Goal: Task Accomplishment & Management: Use online tool/utility

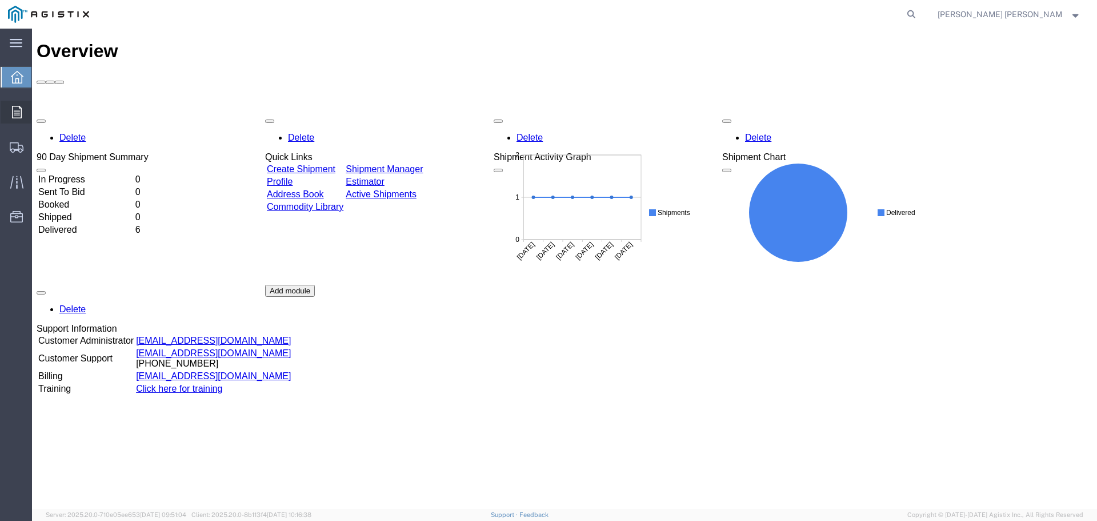
click at [16, 110] on icon at bounding box center [17, 112] width 10 height 13
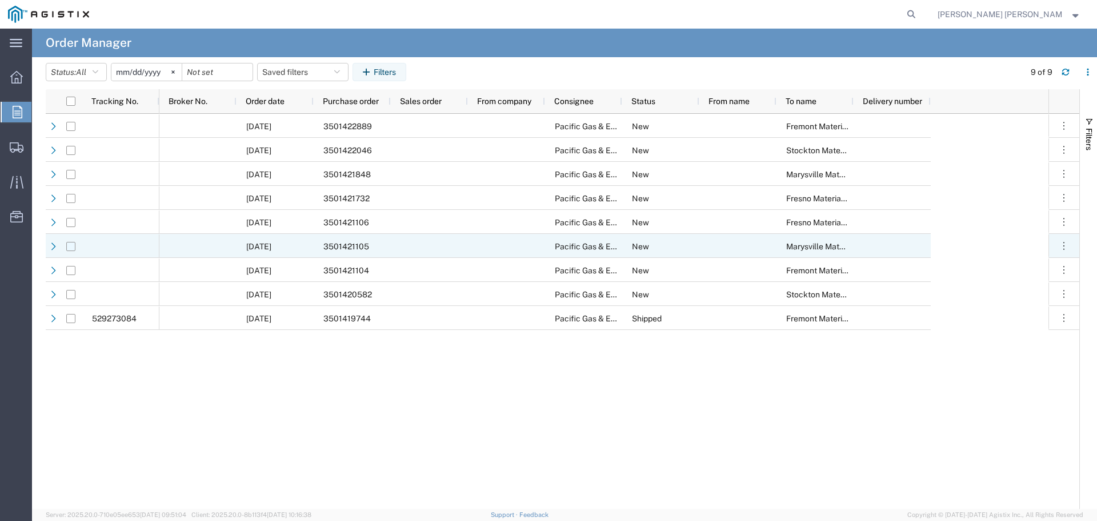
click at [74, 247] on input "Press Space to toggle row selection (unchecked)" at bounding box center [70, 246] width 9 height 9
checkbox input "true"
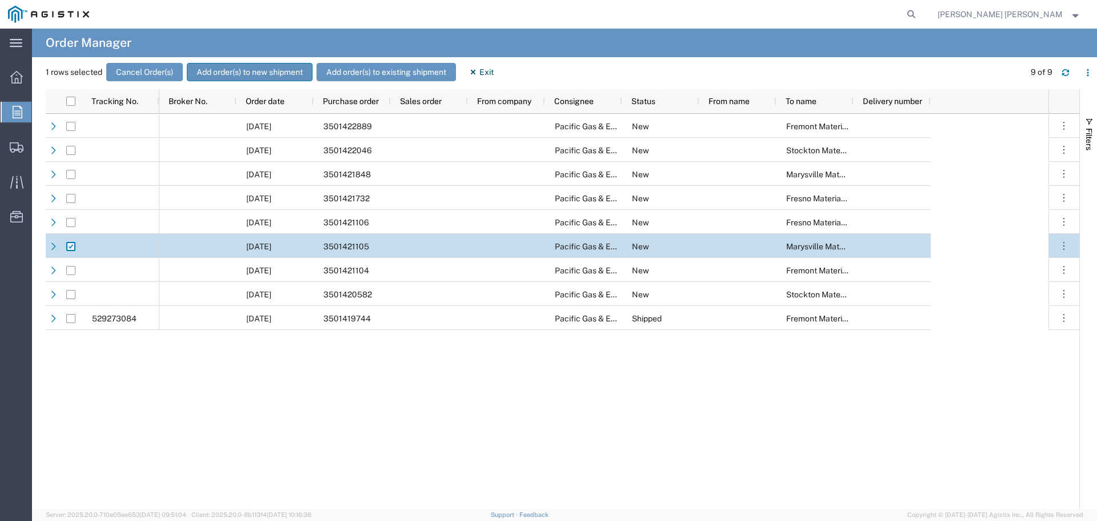
click at [253, 69] on button "Add order(s) to new shipment" at bounding box center [250, 72] width 126 height 18
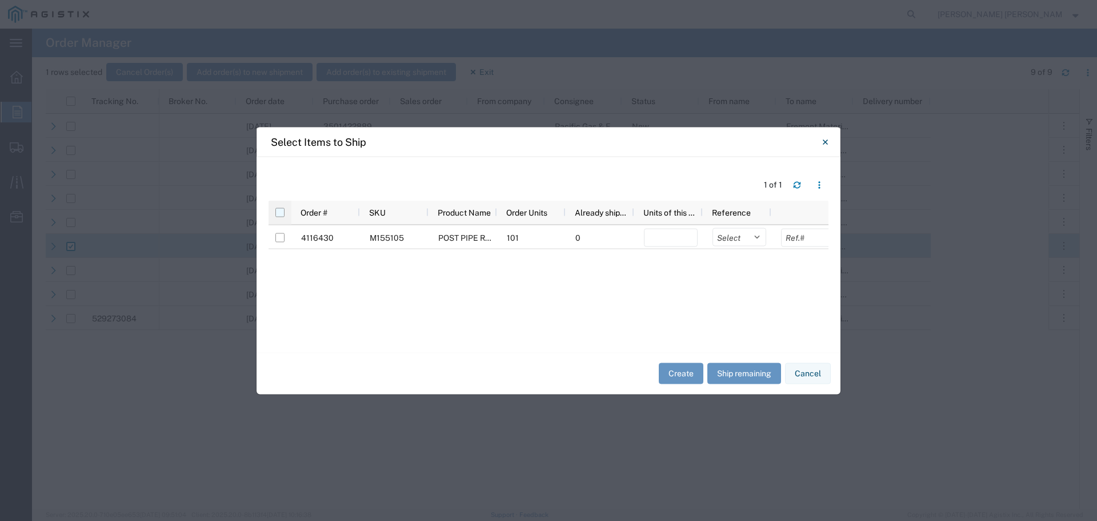
click at [279, 210] on input "checkbox" at bounding box center [279, 211] width 9 height 9
checkbox input "true"
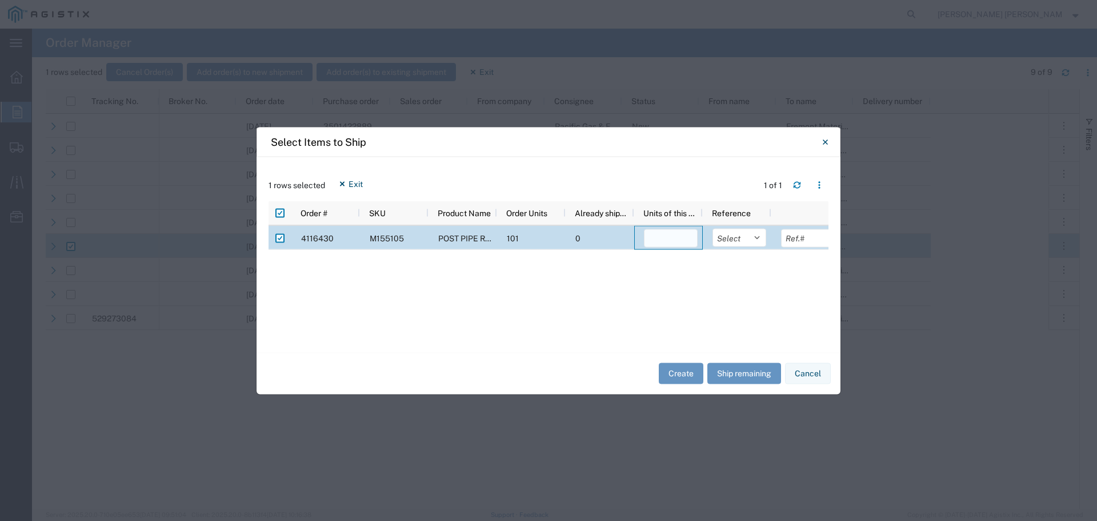
click at [675, 232] on input "number" at bounding box center [671, 238] width 54 height 18
type input "101"
click at [761, 241] on select "Select Purchase Order Delivery Number" at bounding box center [740, 237] width 54 height 18
select select "PURCHORD"
click at [713, 228] on select "Select Purchase Order Delivery Number" at bounding box center [740, 237] width 54 height 18
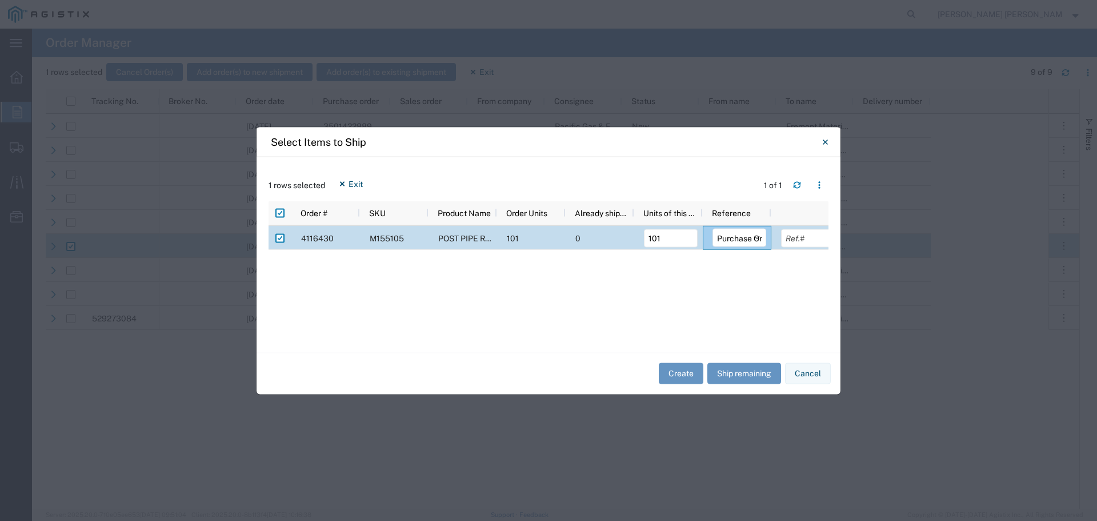
scroll to position [0, 11]
click at [789, 237] on input "text" at bounding box center [797, 238] width 54 height 18
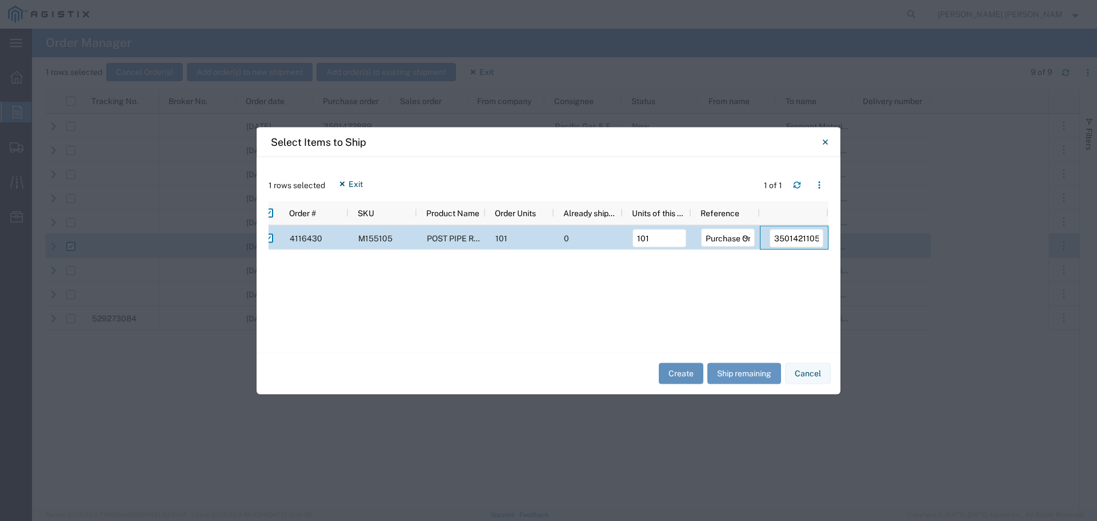
type input "3501421105"
click at [684, 373] on button "Create" at bounding box center [681, 373] width 45 height 21
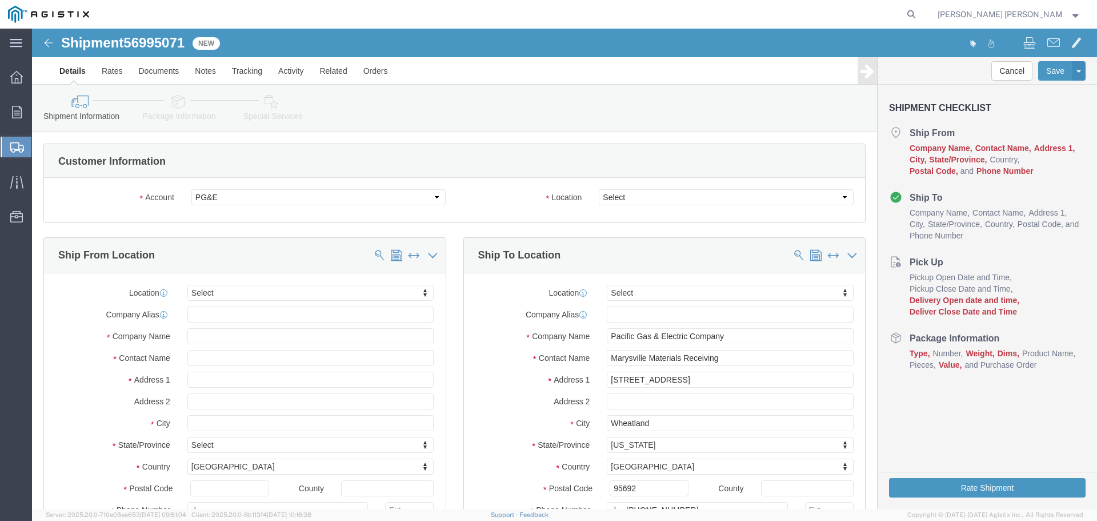
select select
click select "Select All Others [GEOGRAPHIC_DATA] [GEOGRAPHIC_DATA] [GEOGRAPHIC_DATA] [GEOGRA…"
select select "19996"
click select "Select All Others [GEOGRAPHIC_DATA] [GEOGRAPHIC_DATA] [GEOGRAPHIC_DATA] [GEOGRA…"
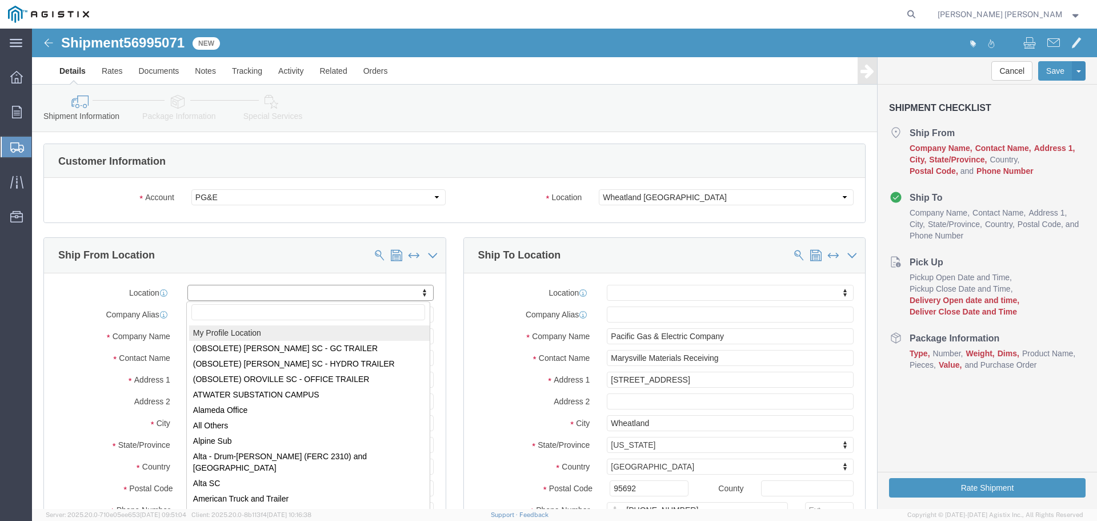
select select "MYPROFILE"
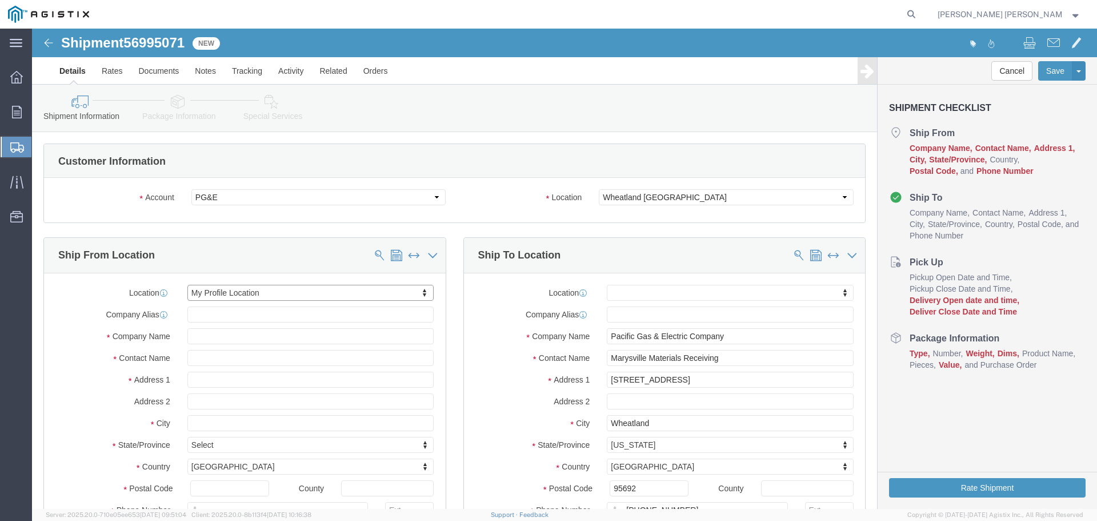
select select "CA"
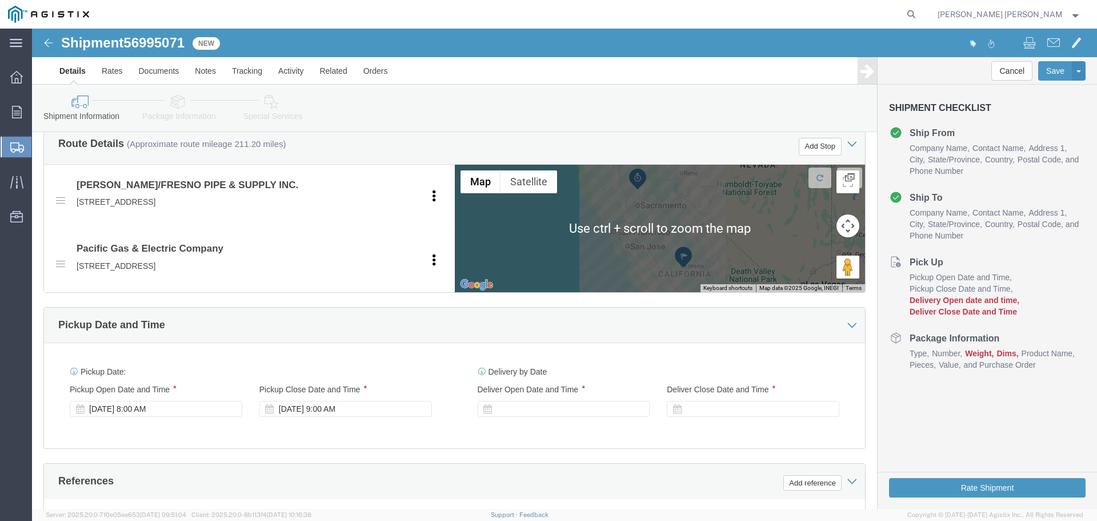
scroll to position [514, 0]
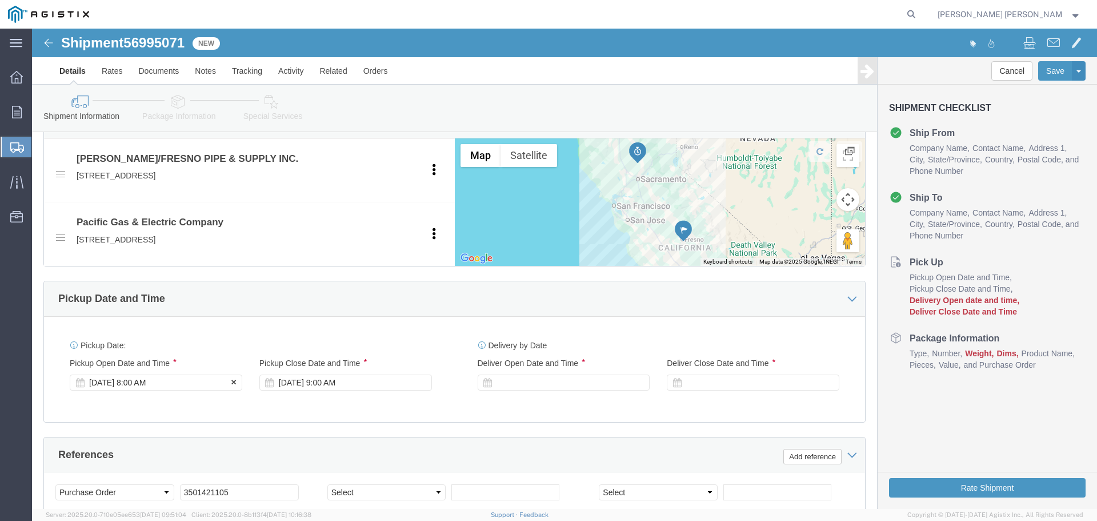
click div "[DATE] 8:00 AM"
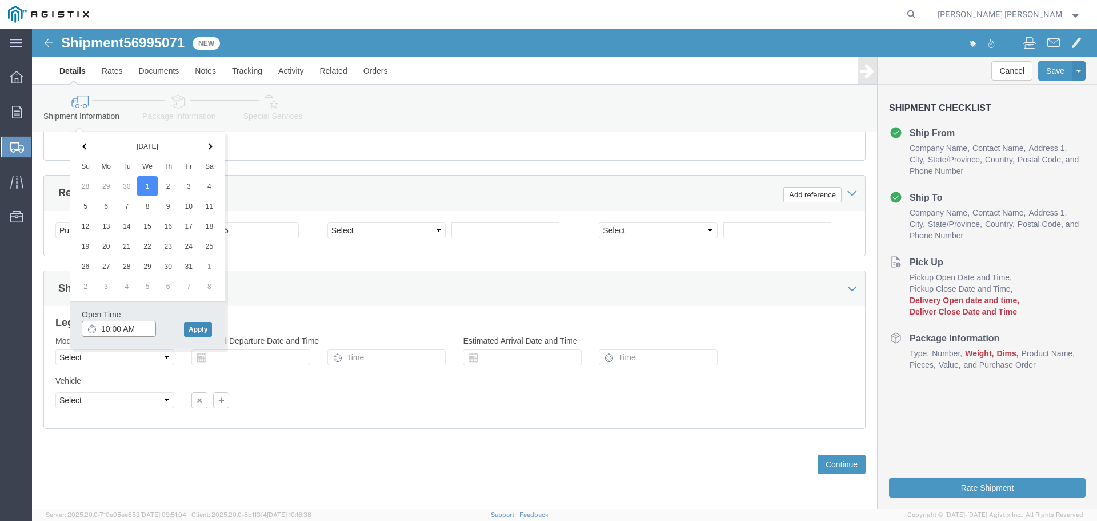
type input "10:00 AM"
click button "Apply"
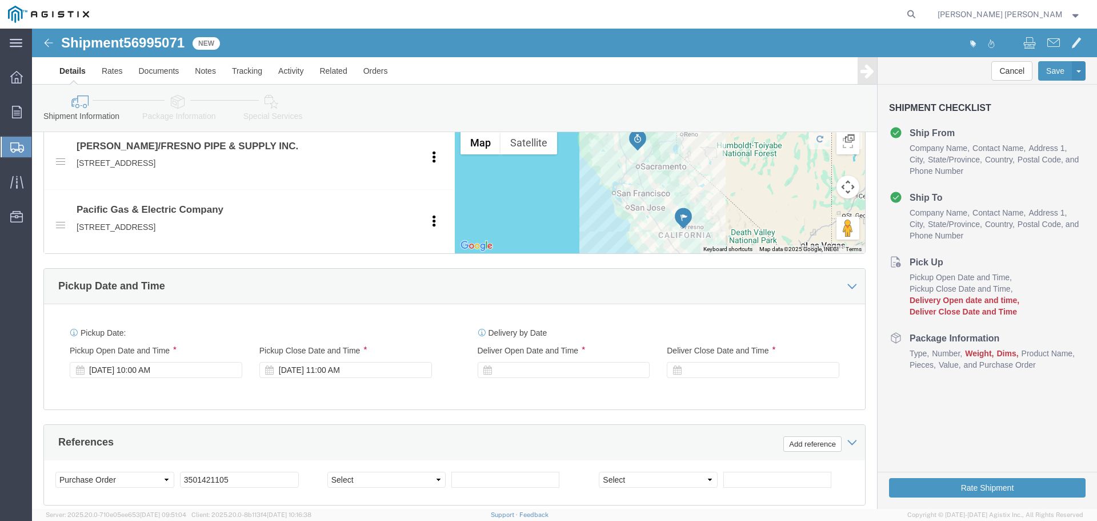
scroll to position [547, 0]
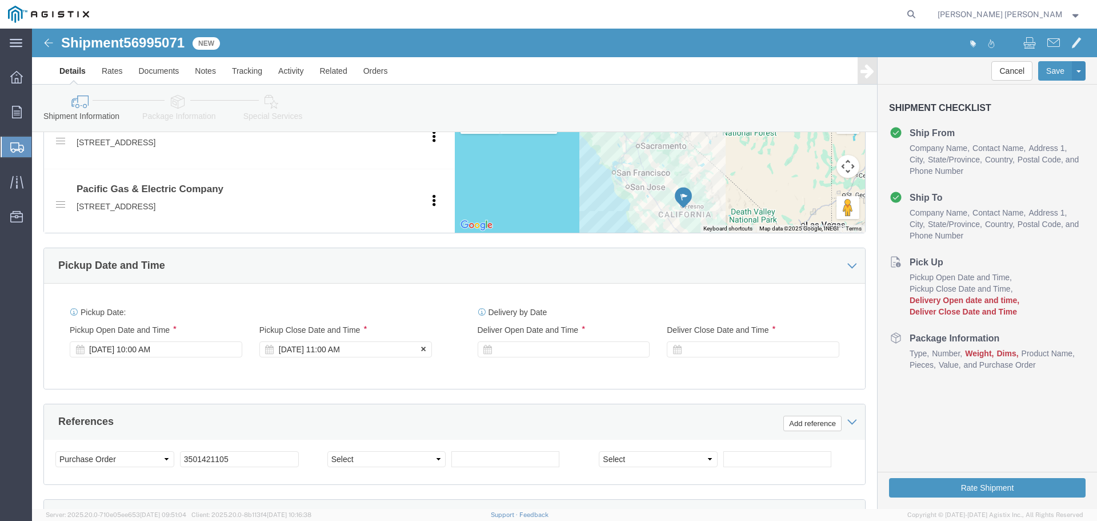
click div "[DATE] 11:00 AM"
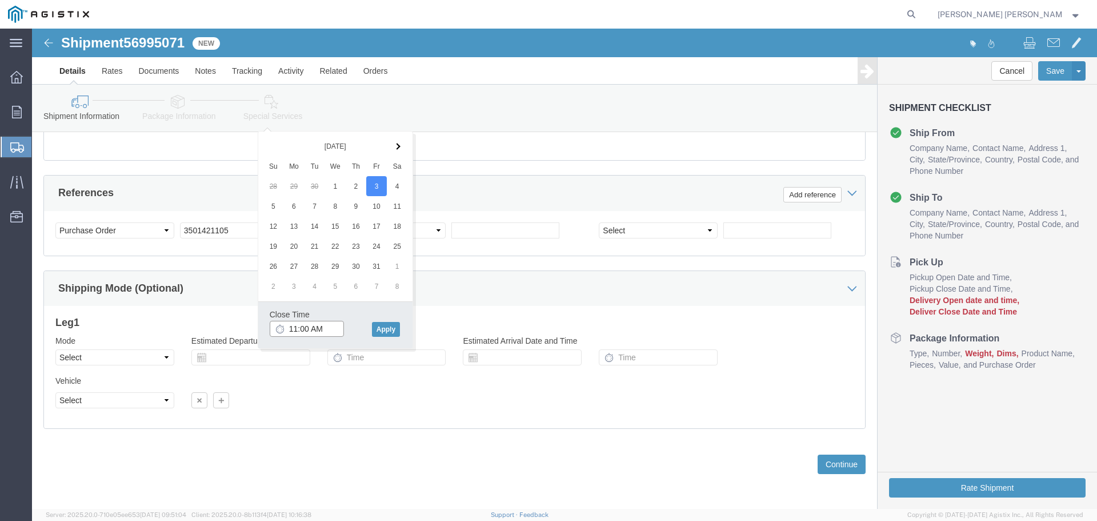
click input "11:00 AM"
click input "4:00 AM"
type input "4:00 pm"
click button "Apply"
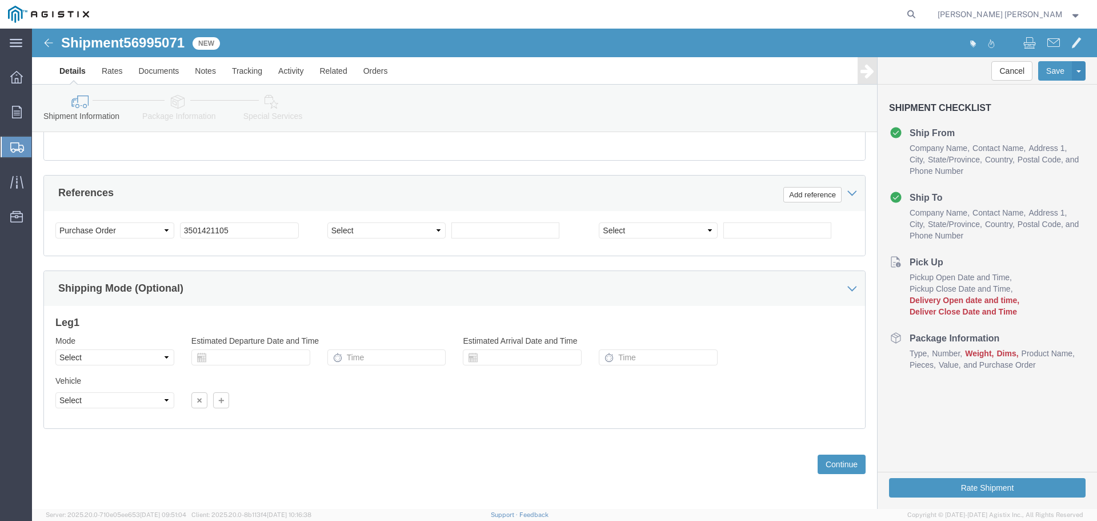
scroll to position [605, 0]
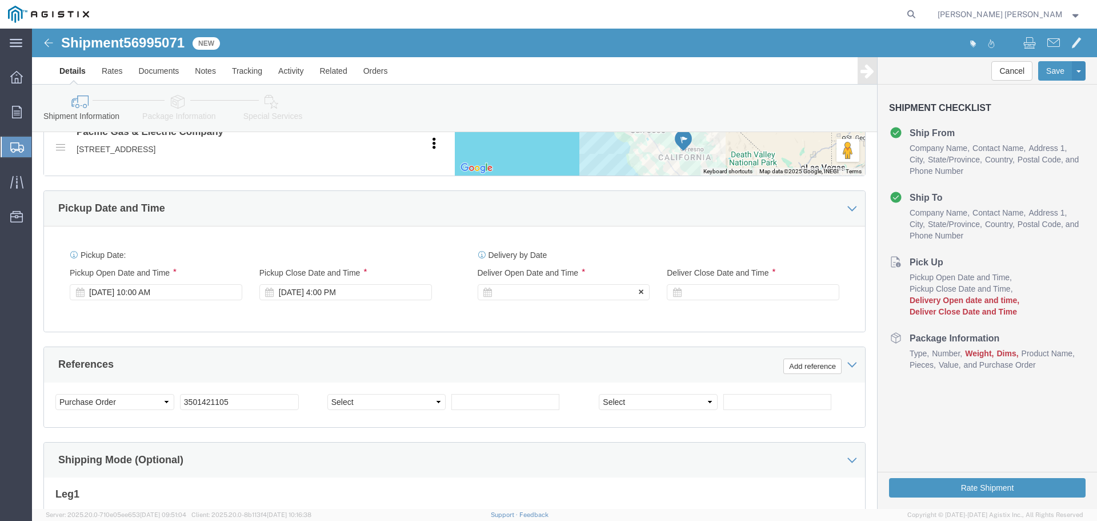
click div
click input "5:00 PM"
click input "8:00 PM"
type input "8:00 AM"
click button "Apply"
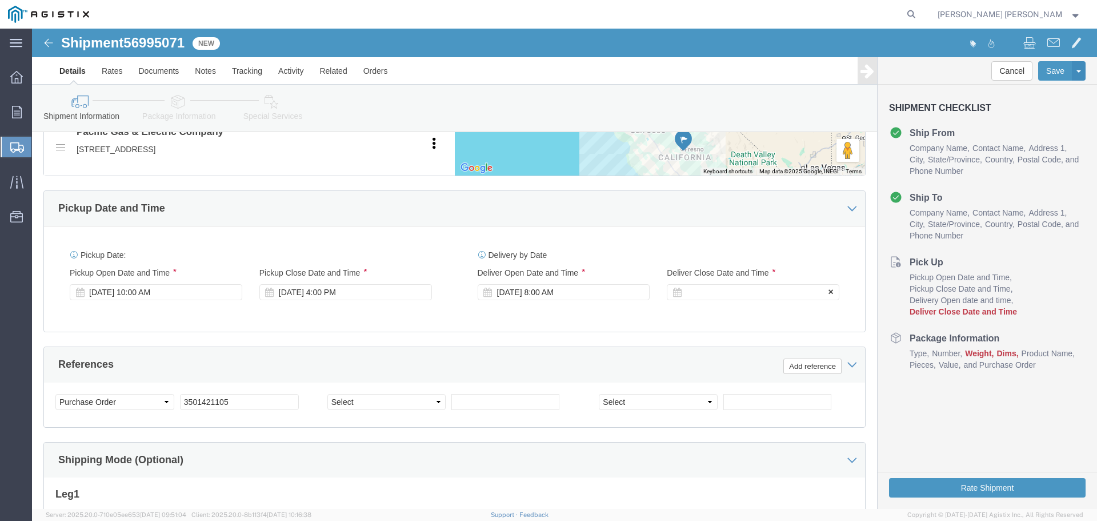
click div
click input "9:00 AM"
click input "3:00 AM"
type input "3:00 PM"
click button "Apply"
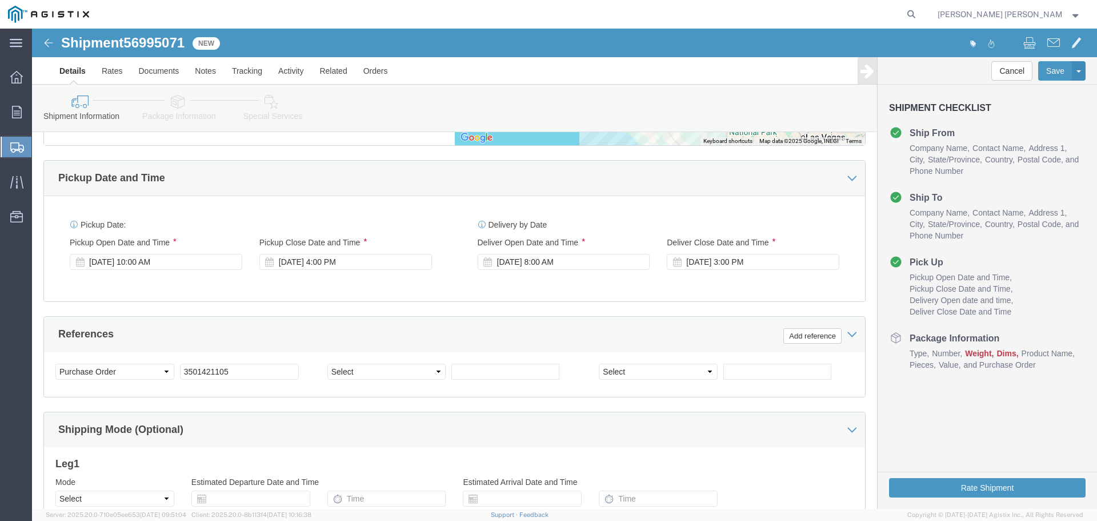
scroll to position [662, 0]
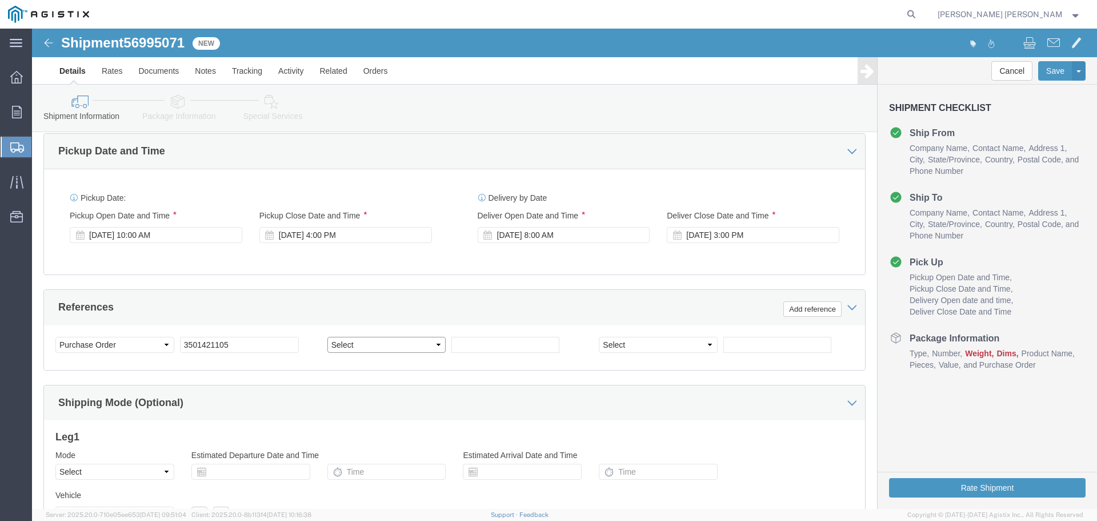
click select "Select Account Type Activity ID Airline Appointment Number ASN Batch Request # …"
select select "SALEORDR"
click select "Select Account Type Activity ID Airline Appointment Number ASN Batch Request # …"
click input "text"
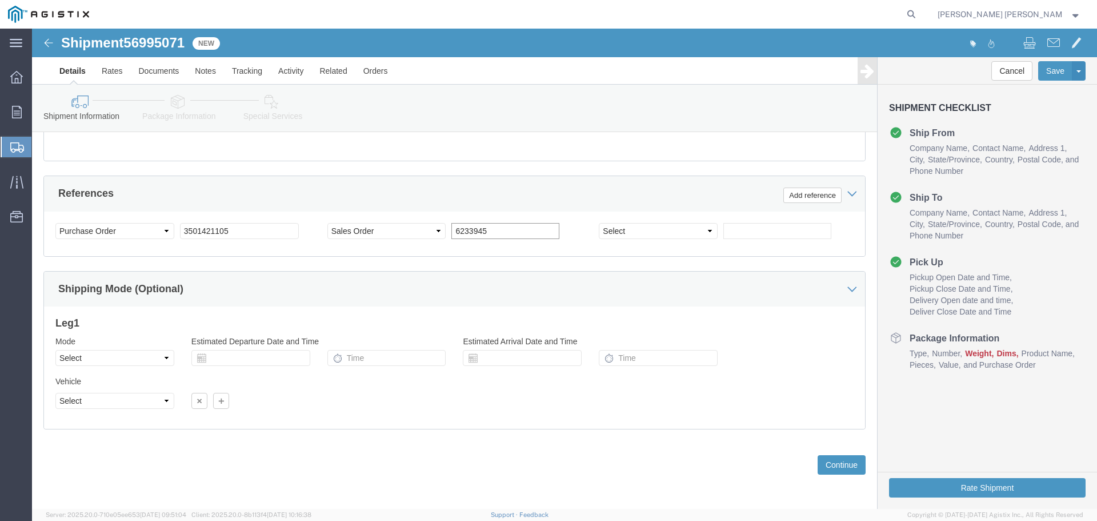
scroll to position [776, 0]
type input "6233945"
click button "Continue"
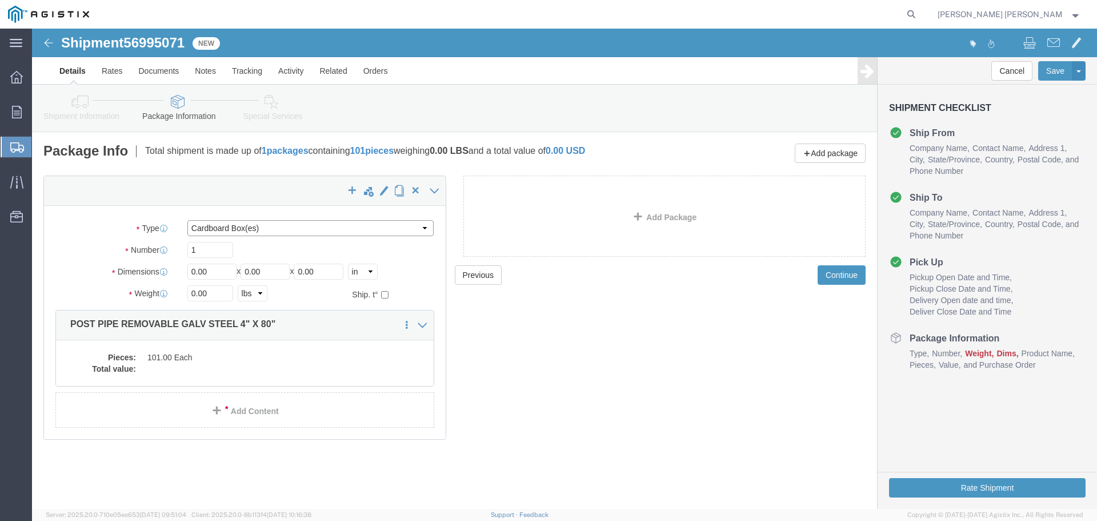
click select "Select Bulk Bundle(s) Cardboard Box(es) Carton(s) Crate(s) Drum(s) (Fiberboard)…"
select select "POST"
click select "Select Bulk Bundle(s) Cardboard Box(es) Carton(s) Crate(s) Drum(s) (Fiberboard)…"
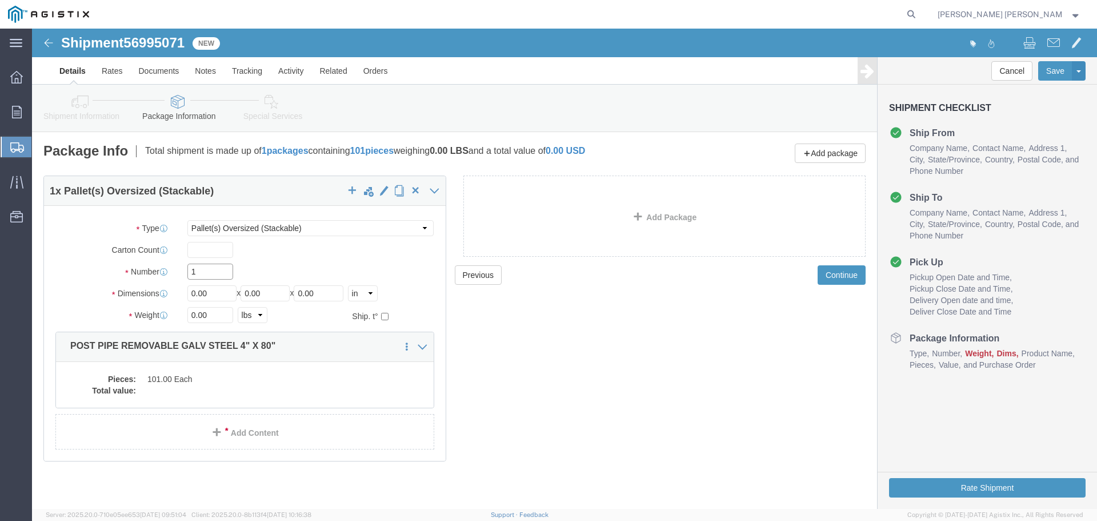
click input "1"
type input "9"
drag, startPoint x: 186, startPoint y: 268, endPoint x: 146, endPoint y: 273, distance: 40.3
click div "Package Type Select Bulk Bundle(s) Cardboard Box(es) Carton(s) Crate(s) Drum(s)…"
type input "80"
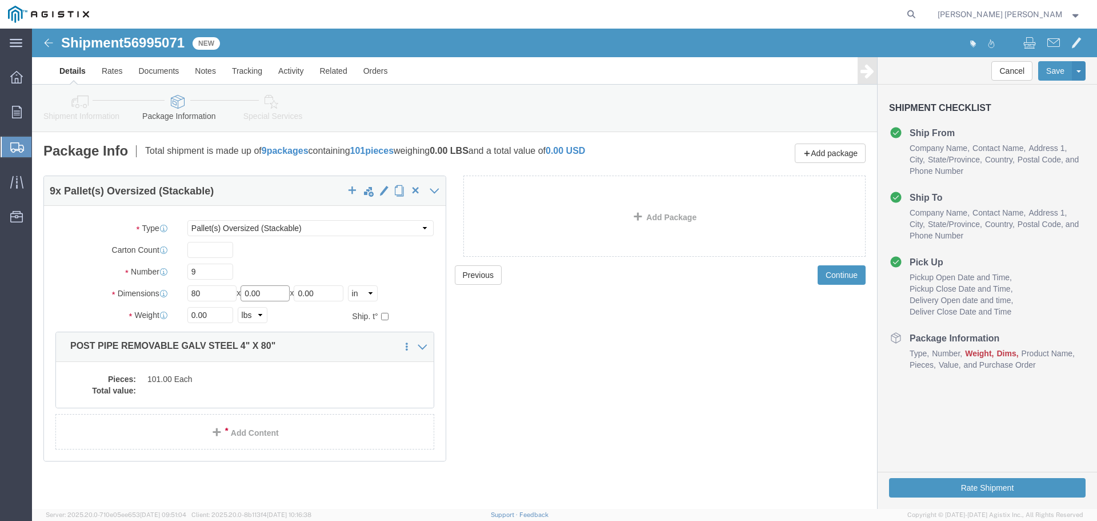
drag, startPoint x: 250, startPoint y: 267, endPoint x: 175, endPoint y: 265, distance: 74.9
click div "Length 80 x Width 0.00 x Height 0.00 Select cm ft in"
type input "48"
drag, startPoint x: 305, startPoint y: 267, endPoint x: 186, endPoint y: 269, distance: 118.9
click div "Length 80 x Width 48 x Height 0.00 Select cm ft in"
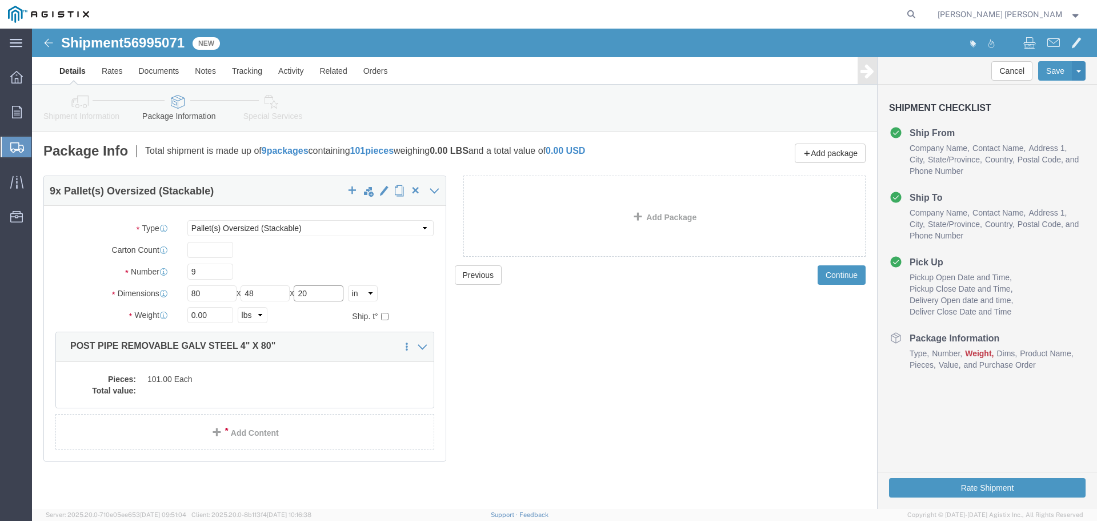
type input "20"
drag, startPoint x: 183, startPoint y: 284, endPoint x: 146, endPoint y: 290, distance: 38.1
click div "0.00 Select kgs lbs"
type input "11874"
click dd
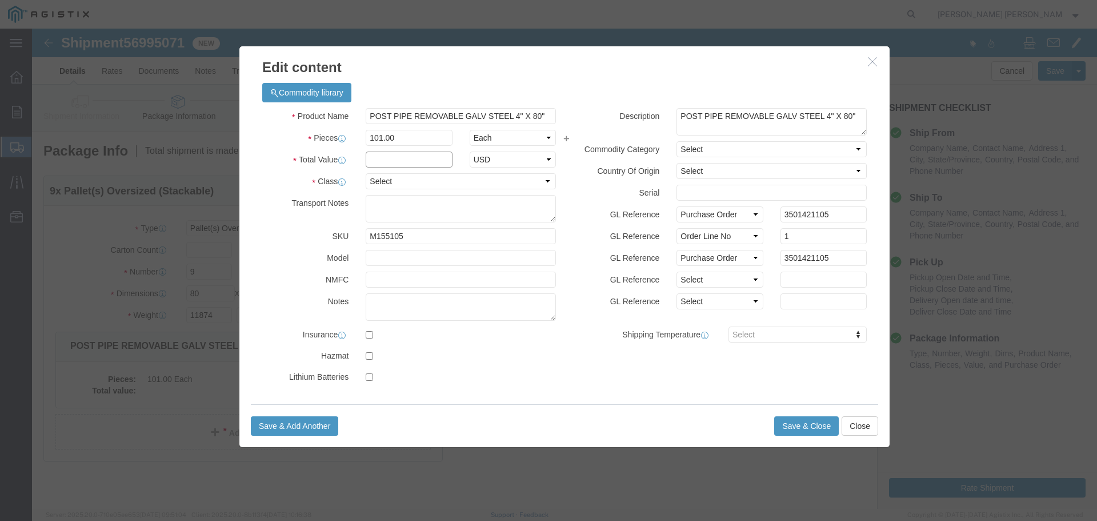
click input "text"
type input "30662.15"
click select "Select 50 55 60 65 70 85 92.5 100 125 175 250 300 400"
select select "50"
click select "Select 50 55 60 65 70 85 92.5 100 125 175 250 300 400"
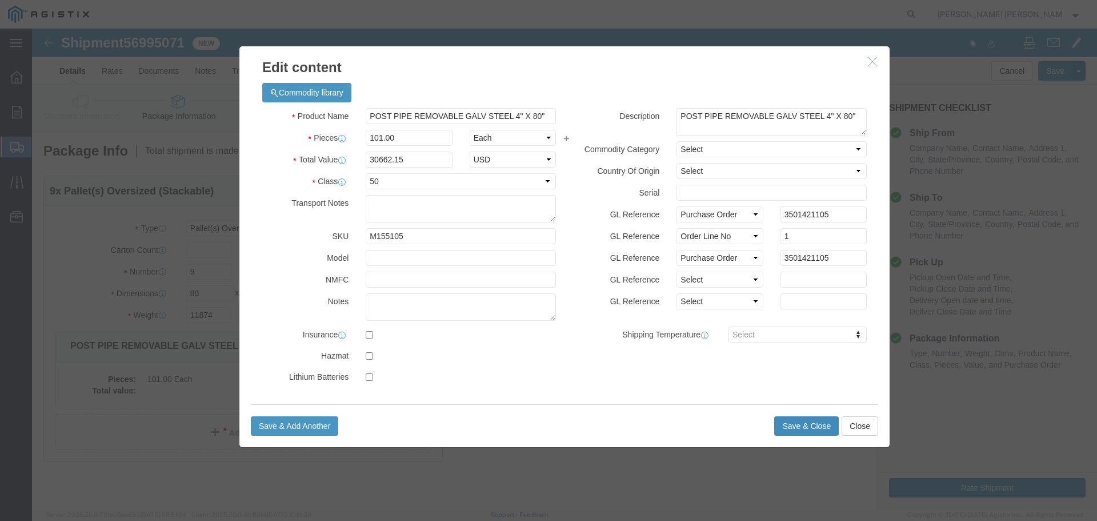
click button "Save & Close"
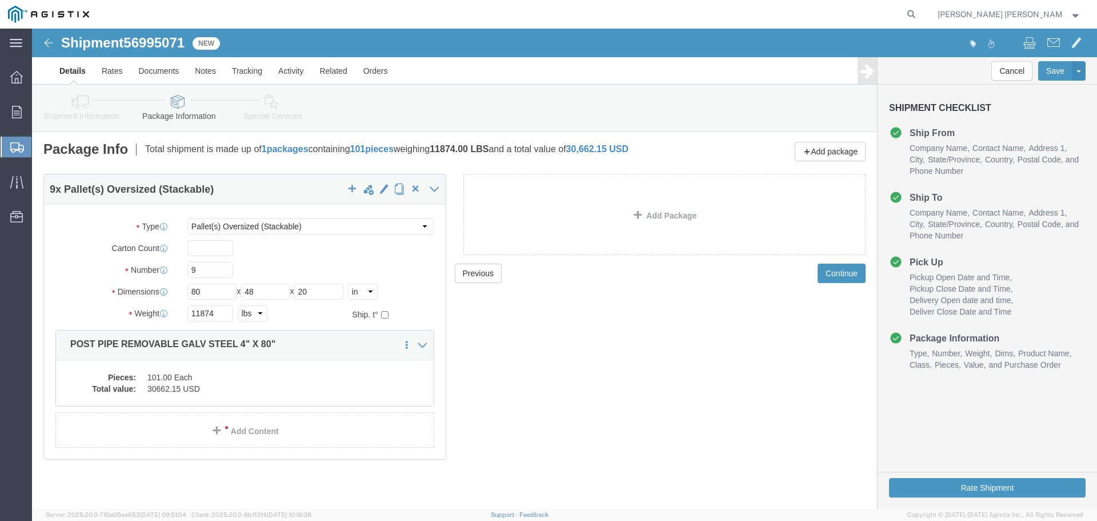
scroll to position [10, 0]
click div "Add Package"
click button "Continue"
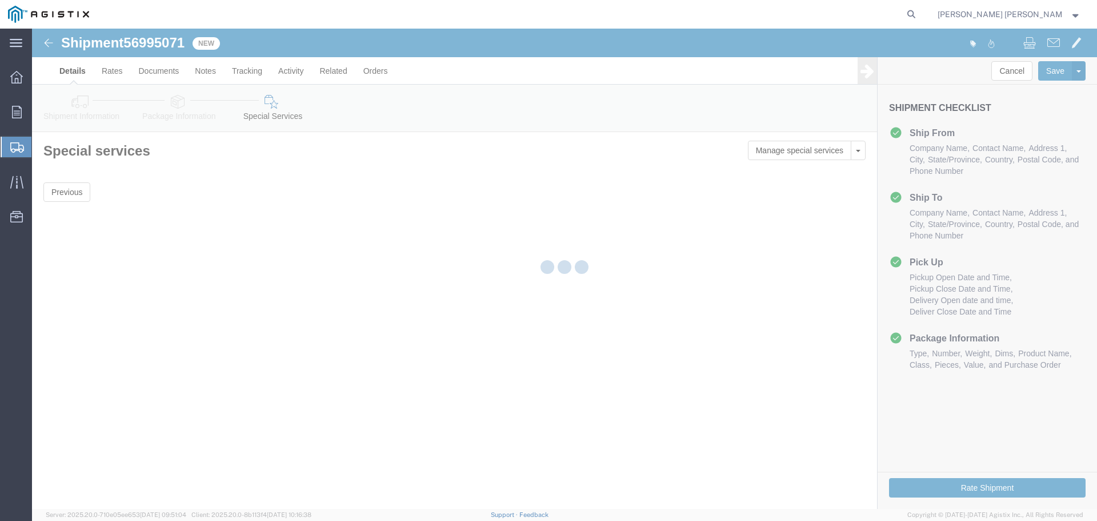
scroll to position [0, 0]
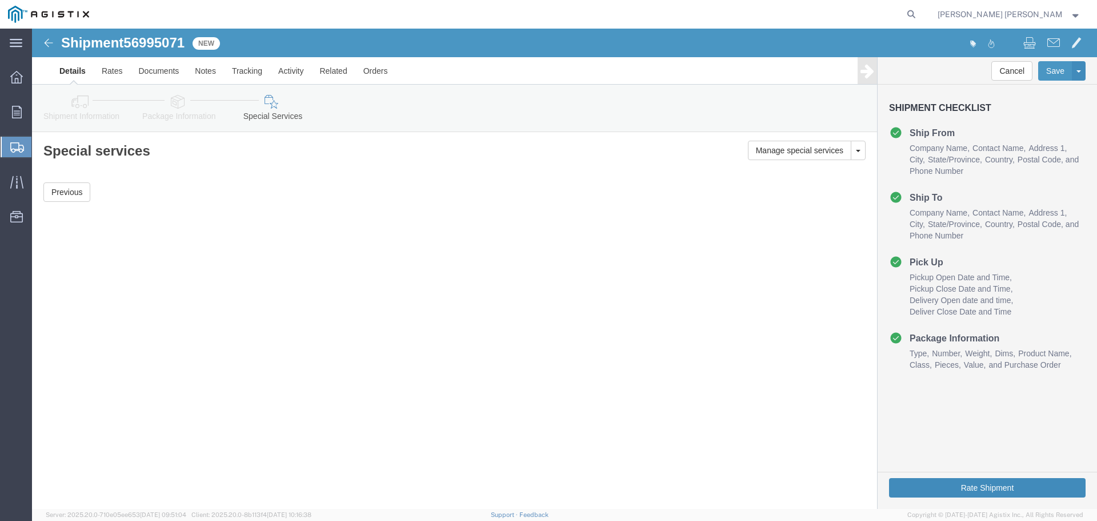
click button "Rate Shipment"
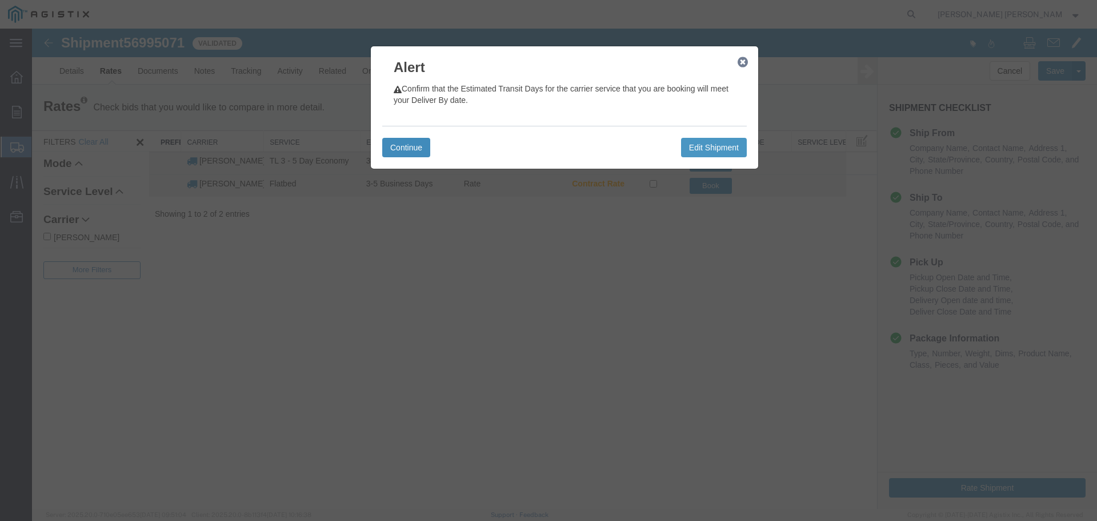
click at [391, 143] on button "Continue" at bounding box center [406, 147] width 48 height 19
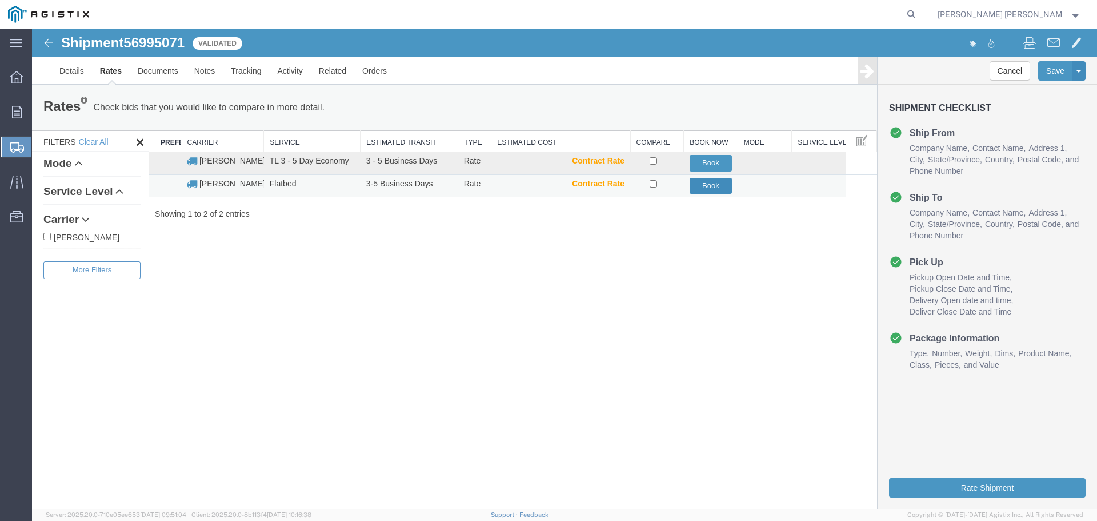
click at [712, 185] on button "Book" at bounding box center [711, 186] width 43 height 17
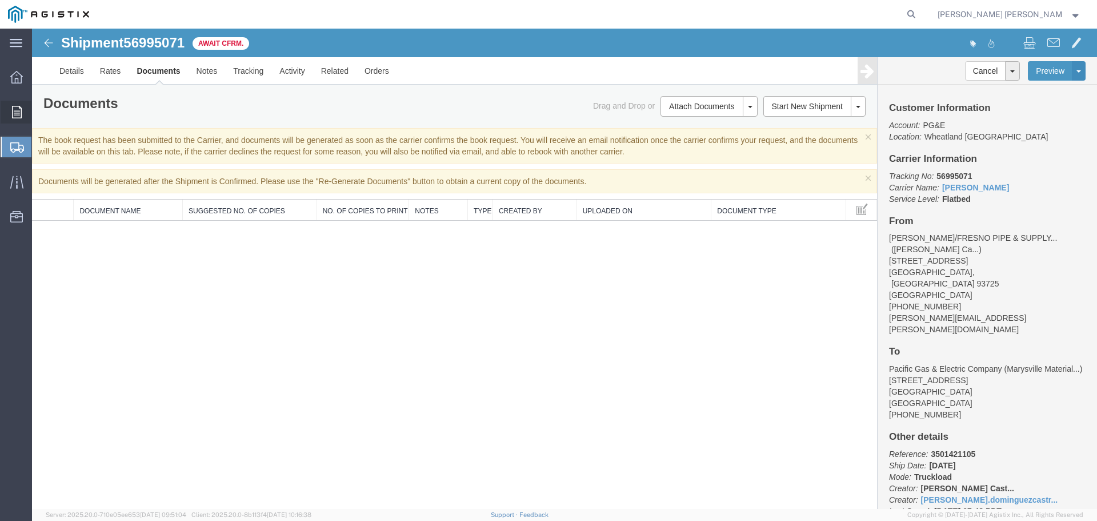
click at [12, 109] on icon at bounding box center [17, 112] width 10 height 13
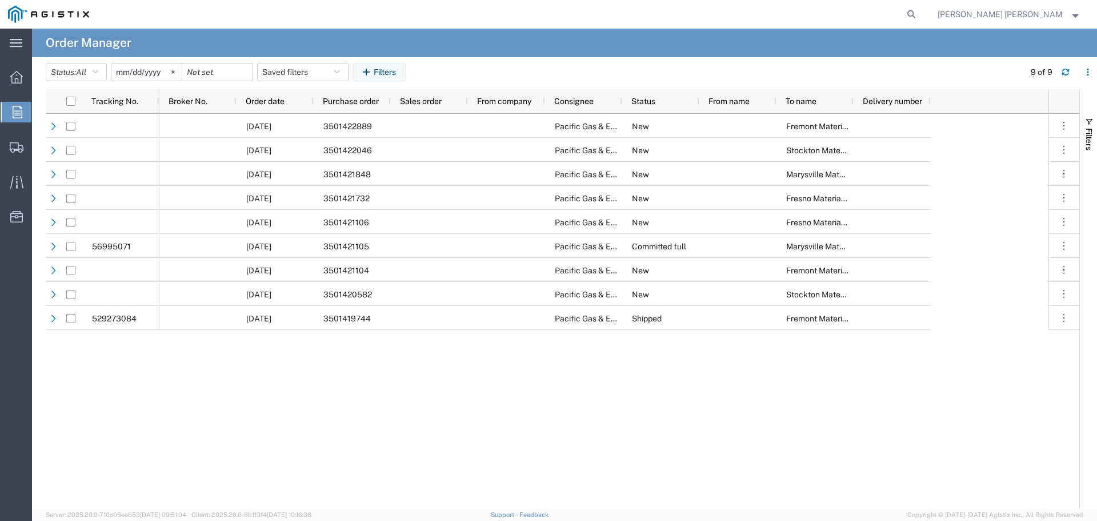
click at [164, 73] on input "[DATE]" at bounding box center [146, 71] width 70 height 17
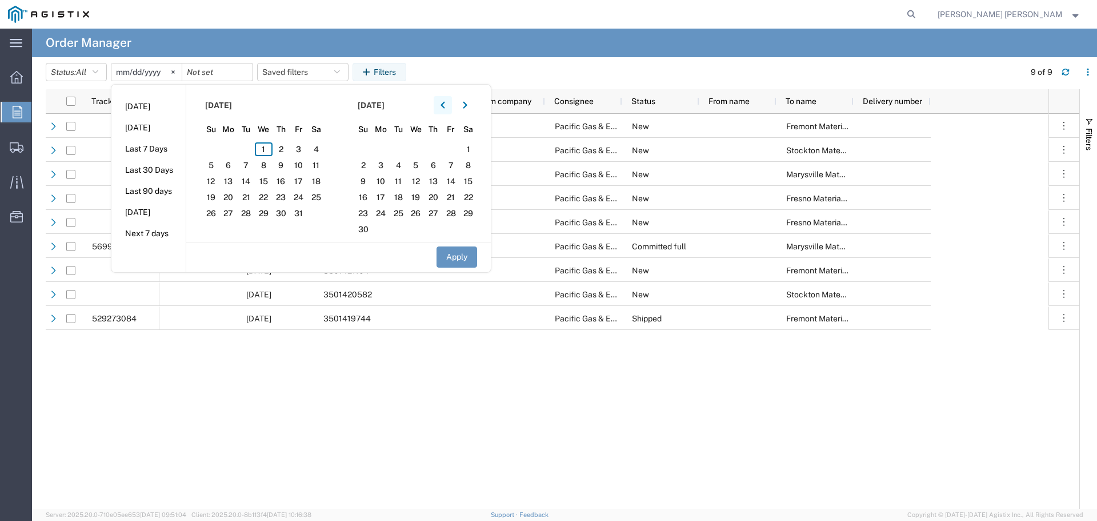
click at [445, 109] on icon "button" at bounding box center [443, 105] width 5 height 8
click at [445, 104] on icon "button" at bounding box center [443, 105] width 5 height 8
click at [302, 145] on span "1" at bounding box center [299, 149] width 18 height 14
click at [457, 257] on button "Apply" at bounding box center [457, 256] width 41 height 21
type input "[DATE]"
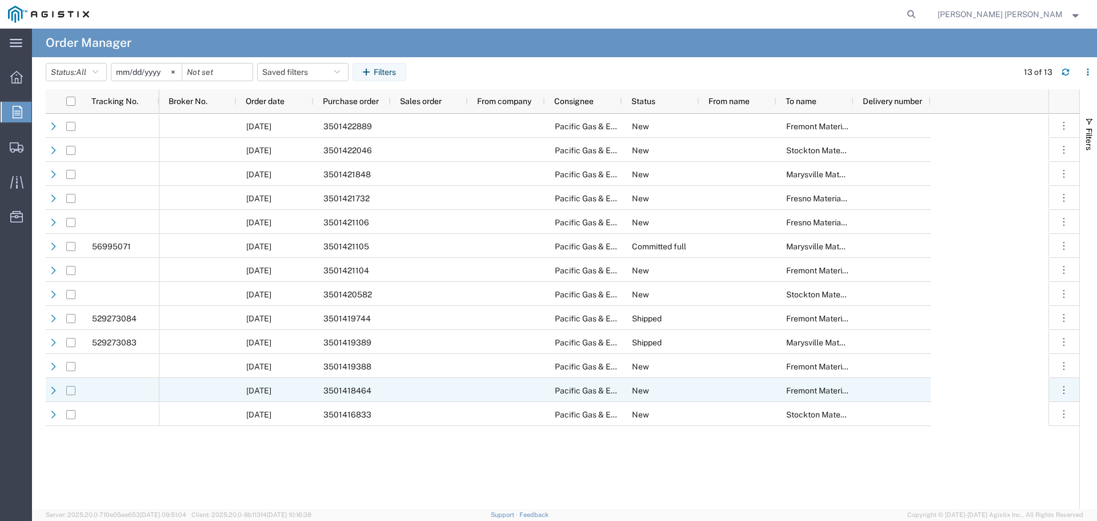
click at [74, 389] on input "Press Space to toggle row selection (unchecked)" at bounding box center [70, 390] width 9 height 9
checkbox input "true"
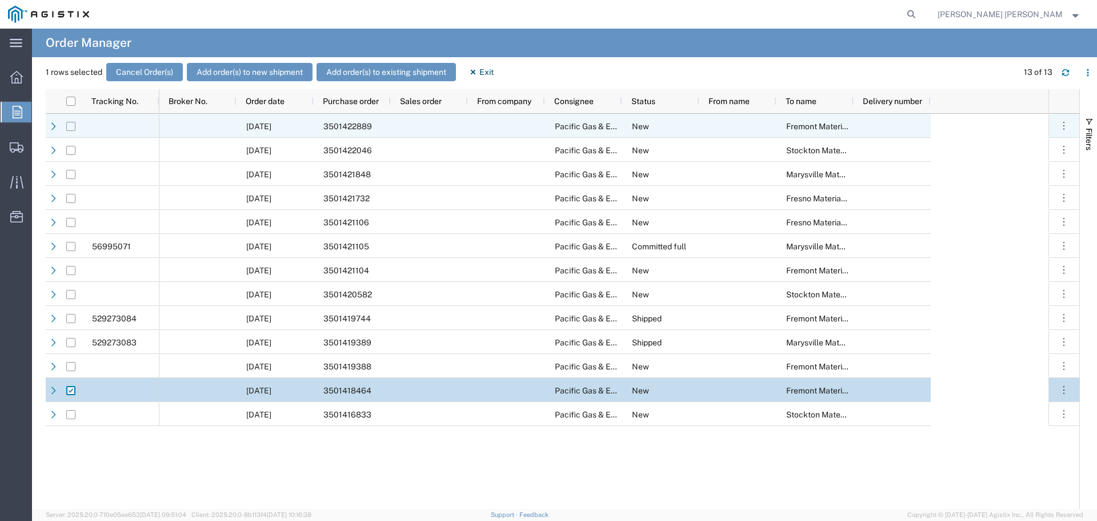
click at [72, 129] on input "Press Space to toggle row selection (unchecked)" at bounding box center [70, 126] width 9 height 9
checkbox input "true"
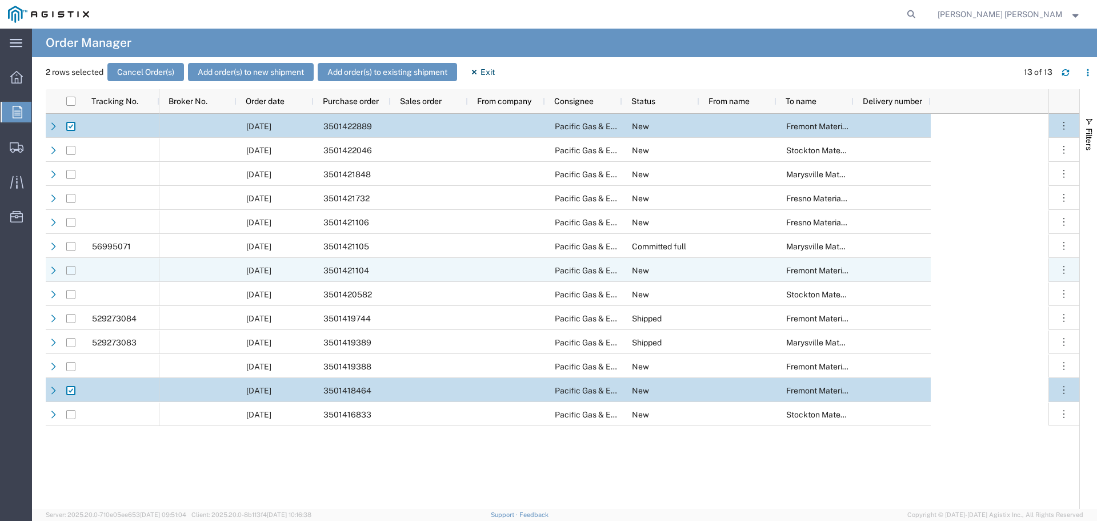
click at [70, 273] on input "Press Space to toggle row selection (unchecked)" at bounding box center [70, 270] width 9 height 9
checkbox input "true"
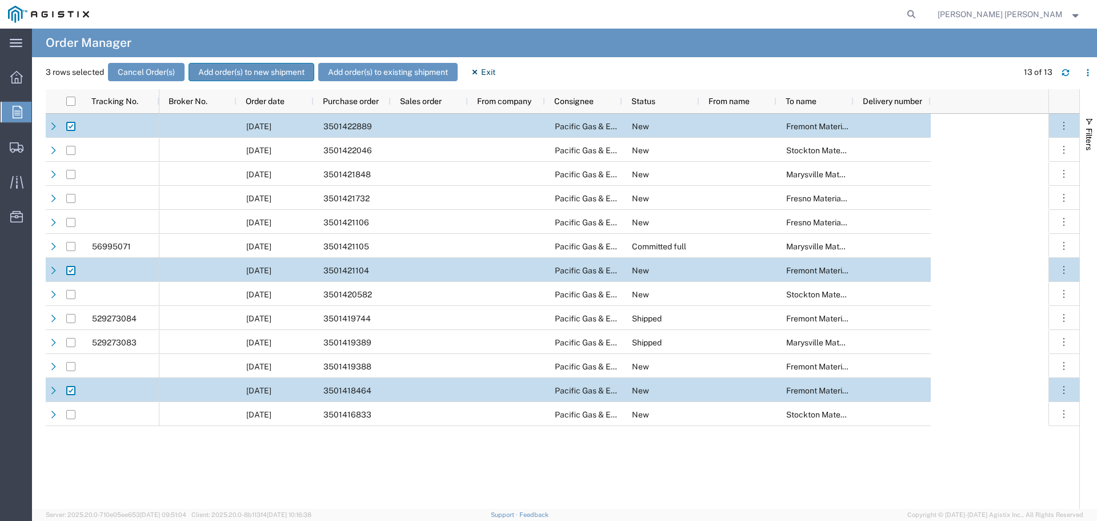
click at [247, 69] on button "Add order(s) to new shipment" at bounding box center [252, 72] width 126 height 18
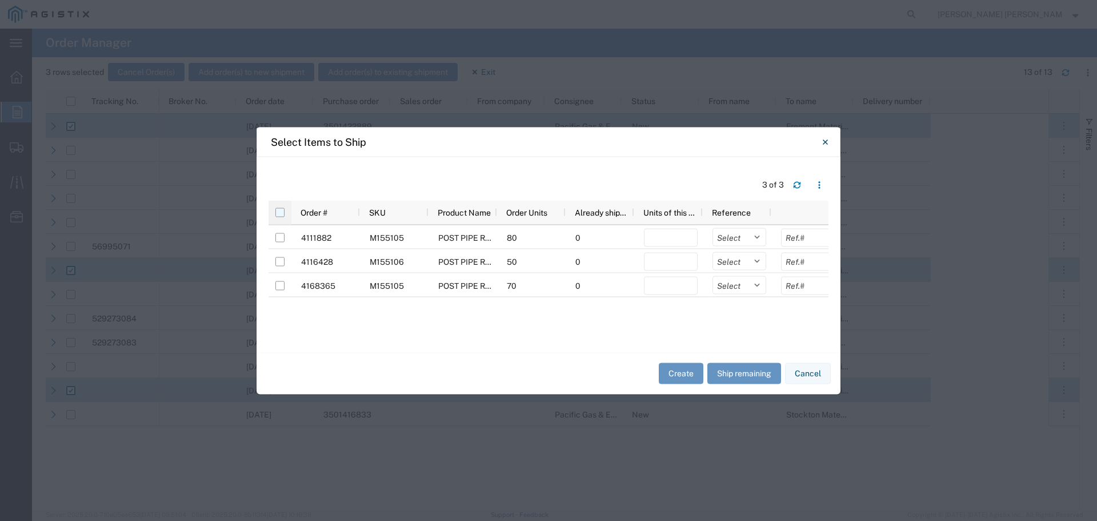
click at [277, 209] on input "checkbox" at bounding box center [279, 211] width 9 height 9
checkbox input "true"
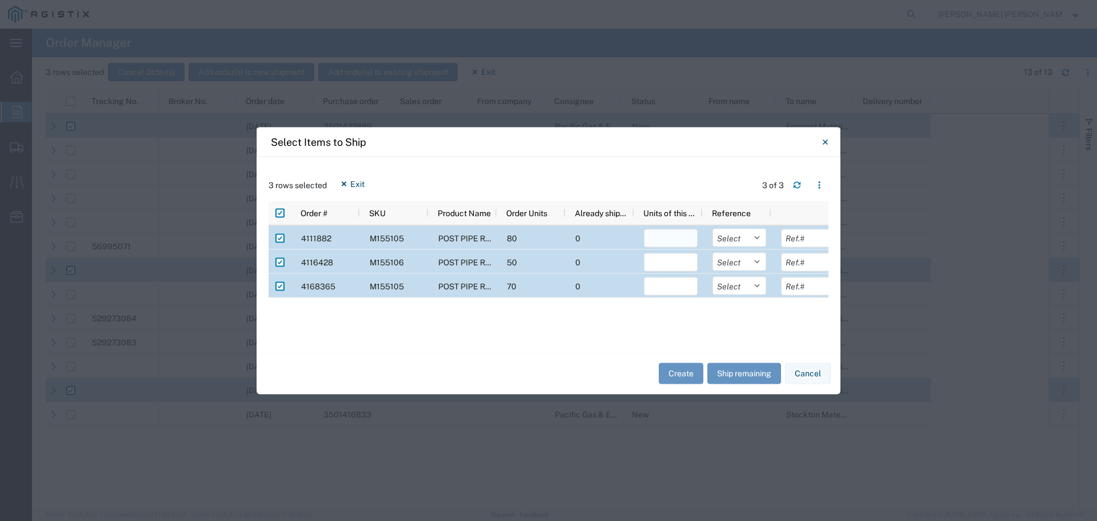
click at [670, 239] on input "number" at bounding box center [671, 238] width 54 height 18
type input "80"
click at [676, 266] on input "number" at bounding box center [671, 262] width 54 height 18
type input "50"
click at [671, 287] on input "number" at bounding box center [671, 286] width 54 height 18
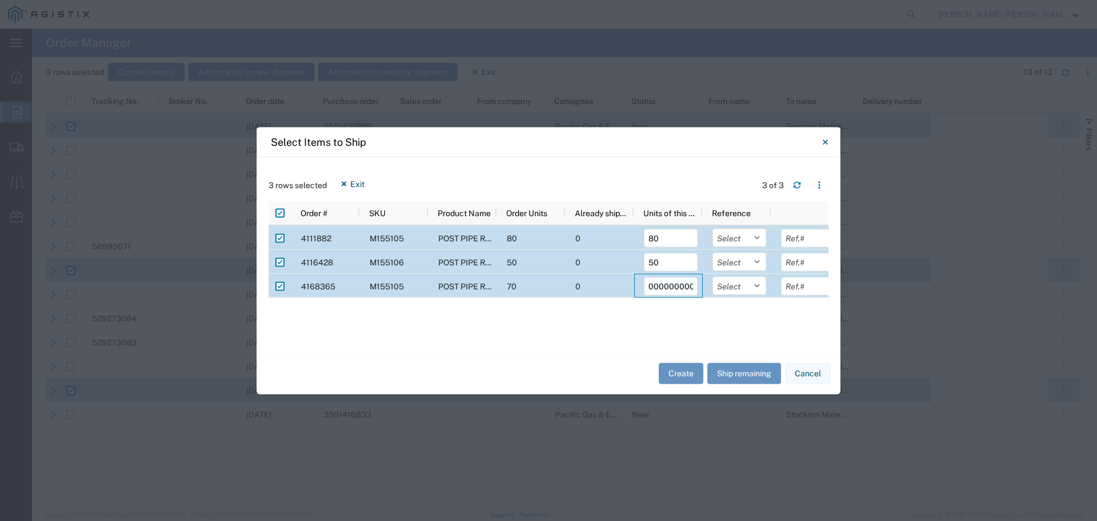
click at [693, 286] on input "7000000000000000000000000000000000000000000000000000000000000000000000000000000…" at bounding box center [671, 286] width 54 height 18
type input "7"
type input "70"
click at [760, 234] on select "Select Purchase Order Delivery Number" at bounding box center [740, 237] width 54 height 18
select select "PURCHORD"
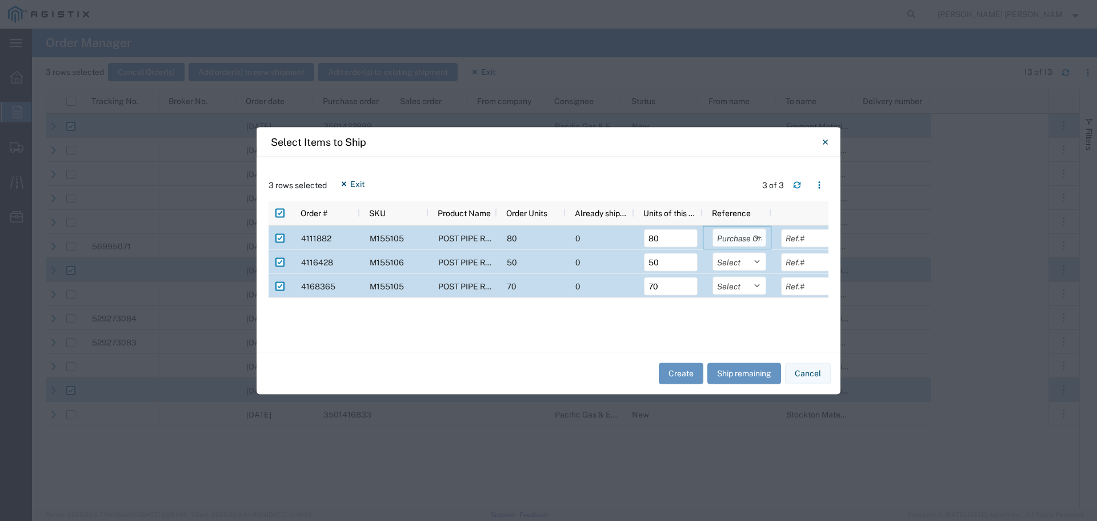
click at [713, 228] on select "Select Purchase Order Delivery Number" at bounding box center [740, 237] width 54 height 18
click at [757, 259] on select "Select Purchase Order Delivery Number" at bounding box center [740, 261] width 54 height 18
select select "PURCHORD"
click at [713, 252] on select "Select Purchase Order Delivery Number" at bounding box center [740, 261] width 54 height 18
click at [759, 282] on select "Select Purchase Order Delivery Number" at bounding box center [740, 285] width 54 height 18
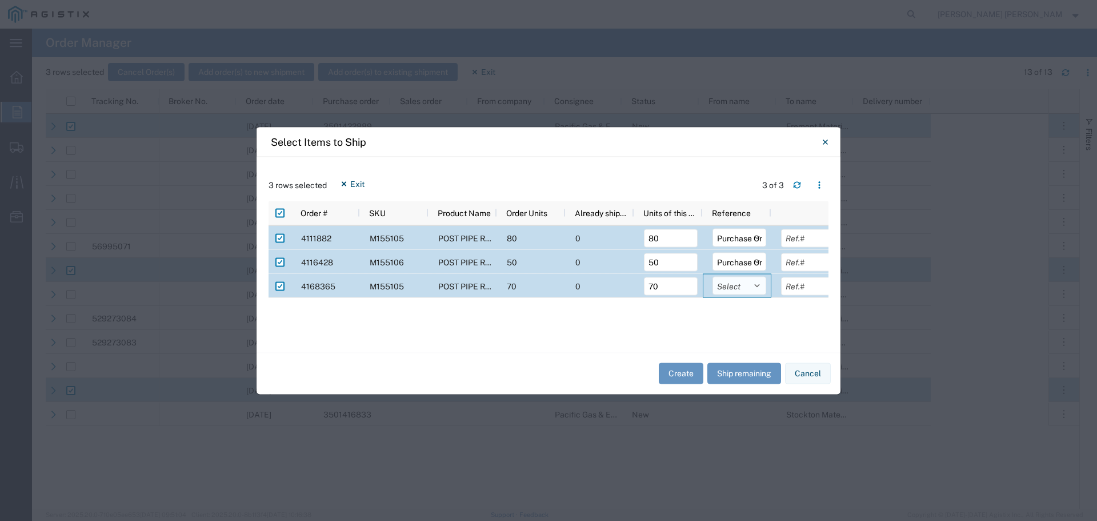
select select "PURCHORD"
click at [713, 276] on select "Select Purchase Order Delivery Number" at bounding box center [740, 285] width 54 height 18
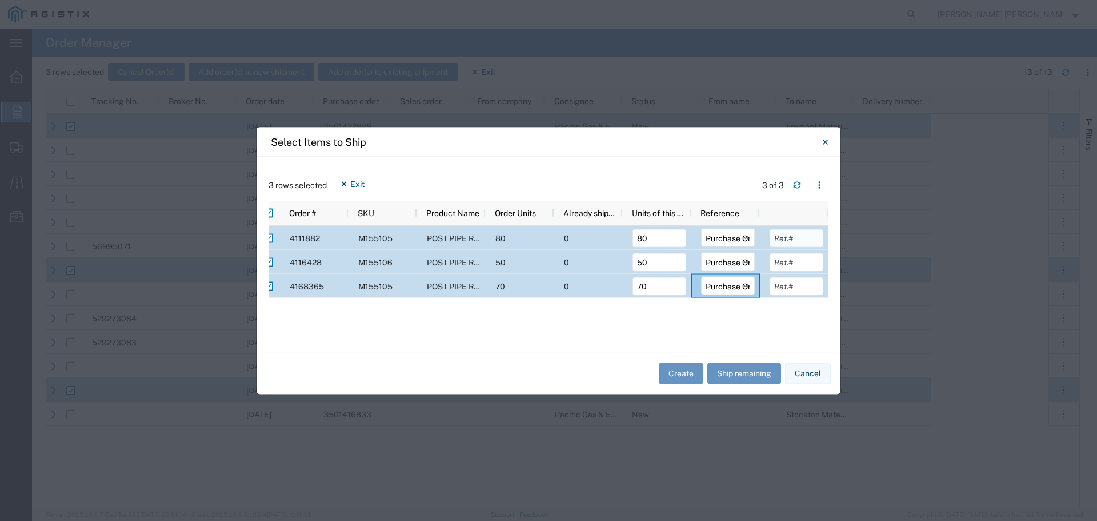
click at [801, 238] on input "text" at bounding box center [797, 238] width 54 height 18
type input "3501418464"
click at [785, 263] on input "text" at bounding box center [797, 262] width 54 height 18
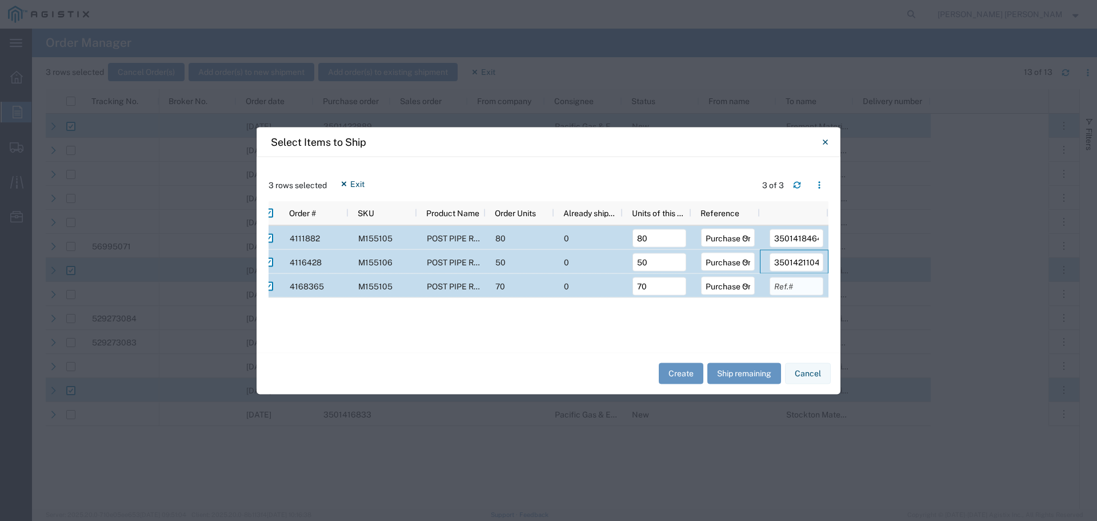
type input "3501421104"
click at [782, 288] on input "text" at bounding box center [797, 286] width 54 height 18
type input "3501422889"
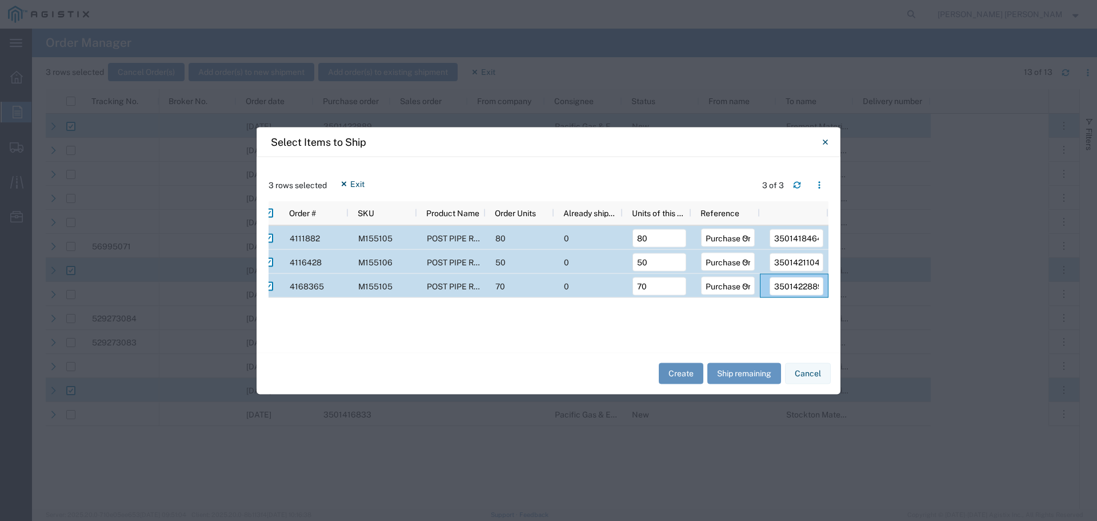
click at [681, 375] on button "Create" at bounding box center [681, 373] width 45 height 21
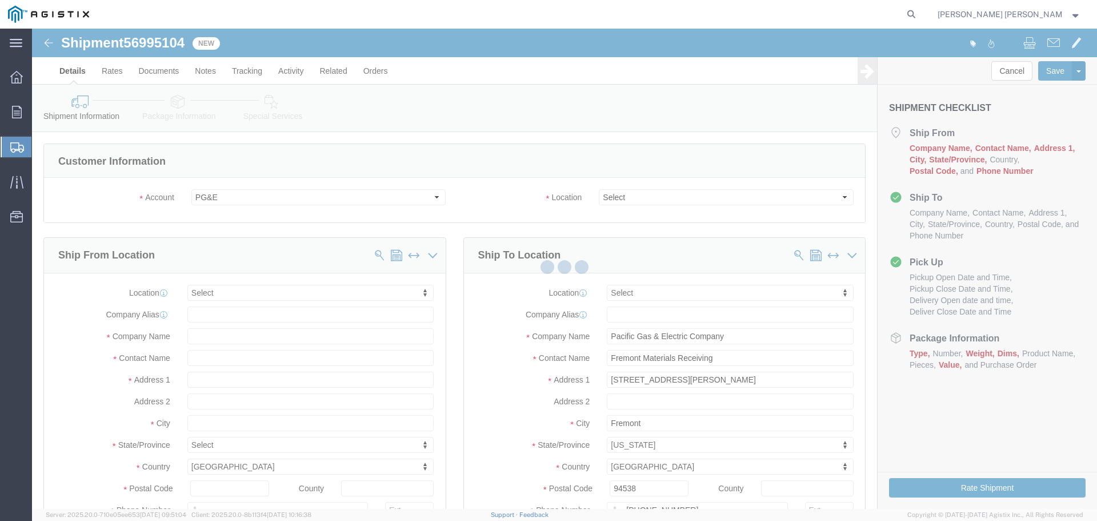
select select
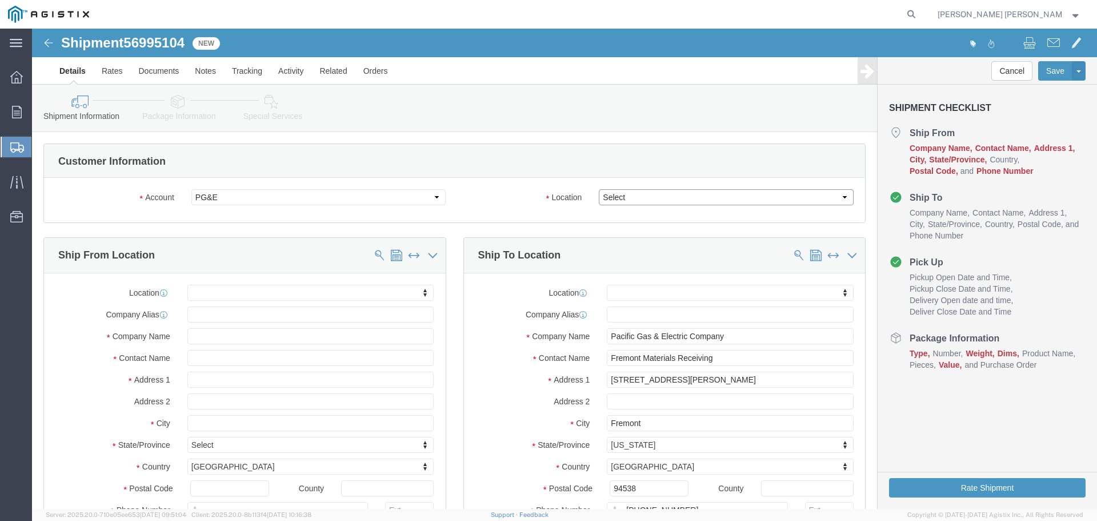
click select "Select All Others [GEOGRAPHIC_DATA] [GEOGRAPHIC_DATA] [GEOGRAPHIC_DATA] [GEOGRA…"
select select "19740"
click select "Select All Others [GEOGRAPHIC_DATA] [GEOGRAPHIC_DATA] [GEOGRAPHIC_DATA] [GEOGRA…"
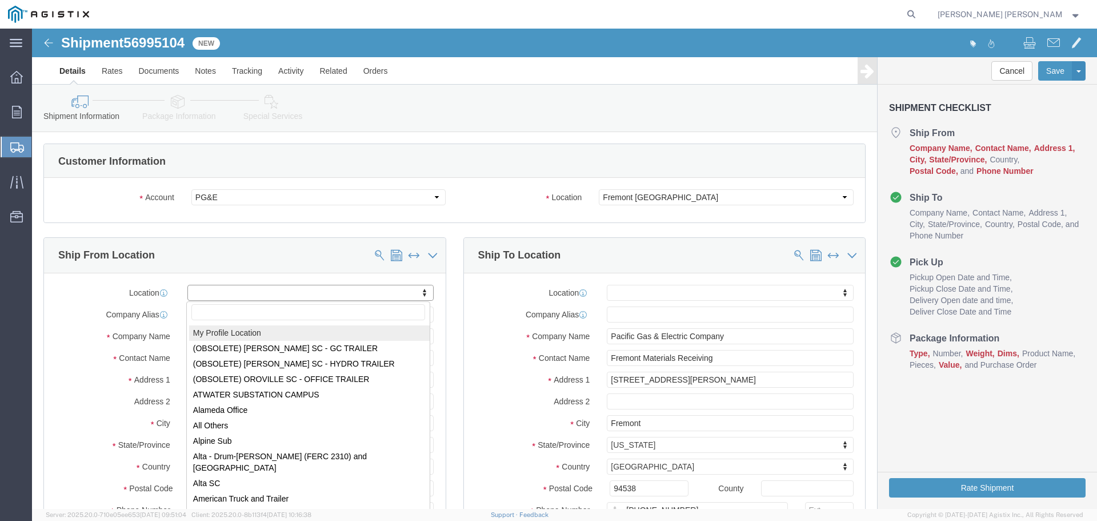
select select "MYPROFILE"
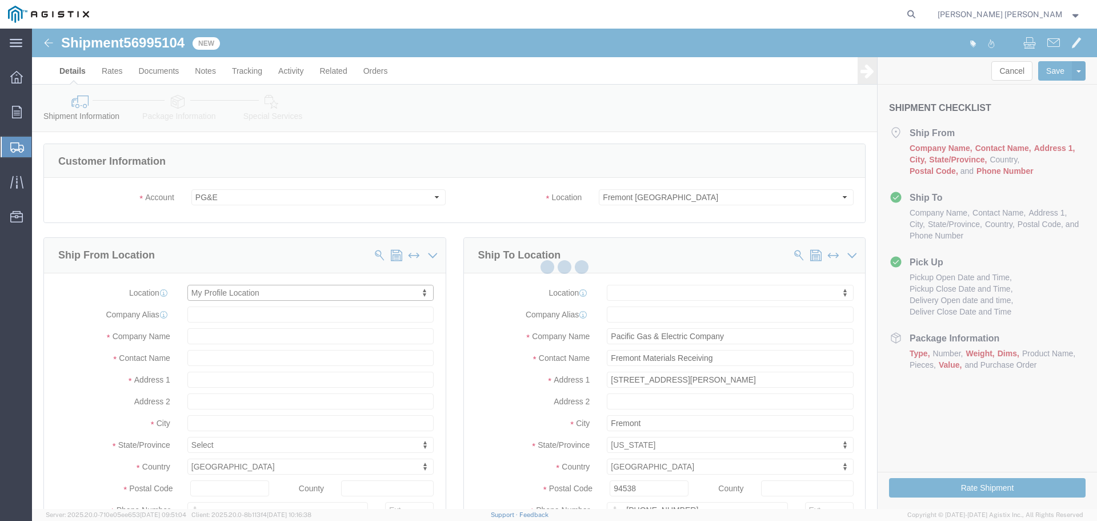
select select "CA"
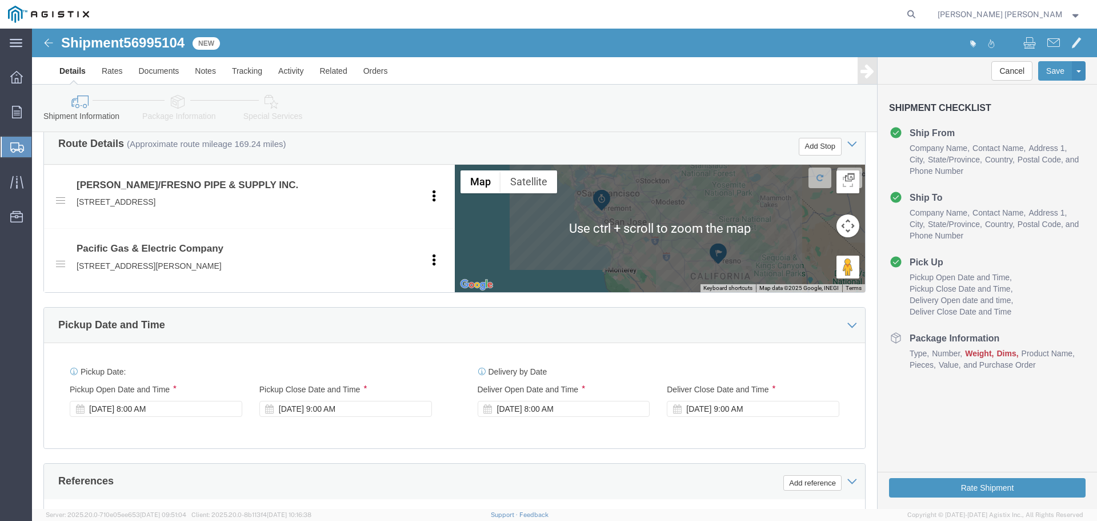
scroll to position [514, 0]
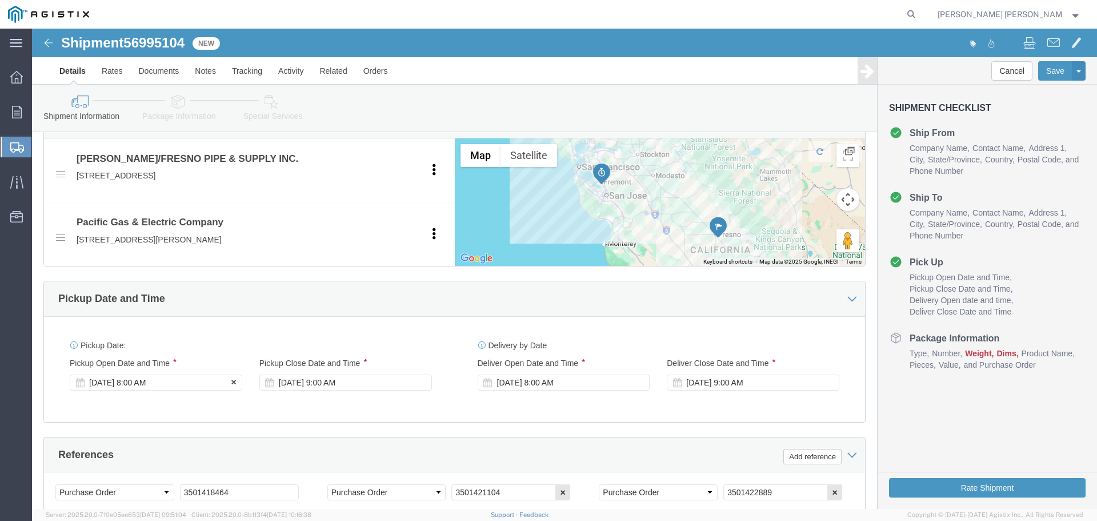
click div "[DATE] 8:00 AM"
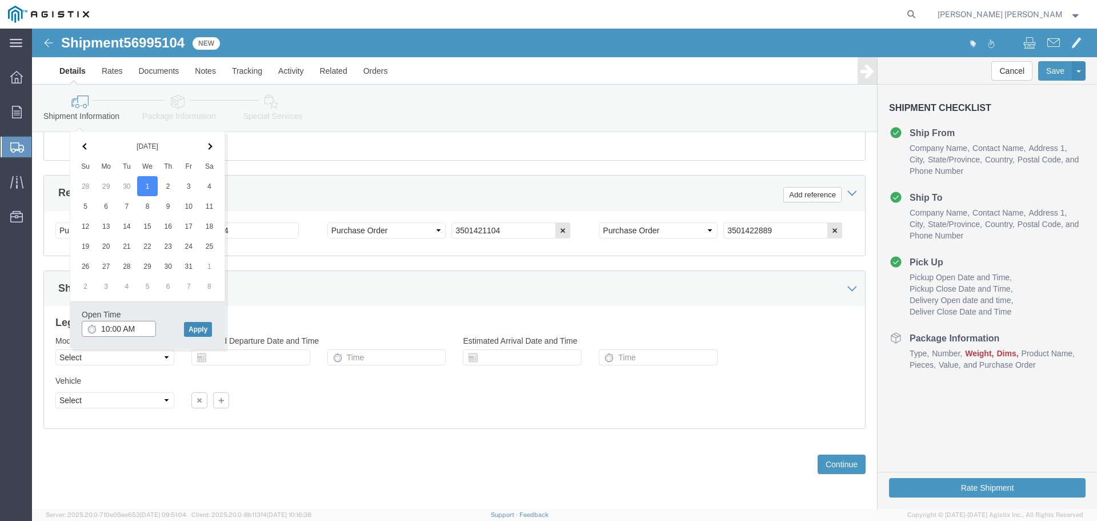
type input "10:00 AM"
click button "Apply"
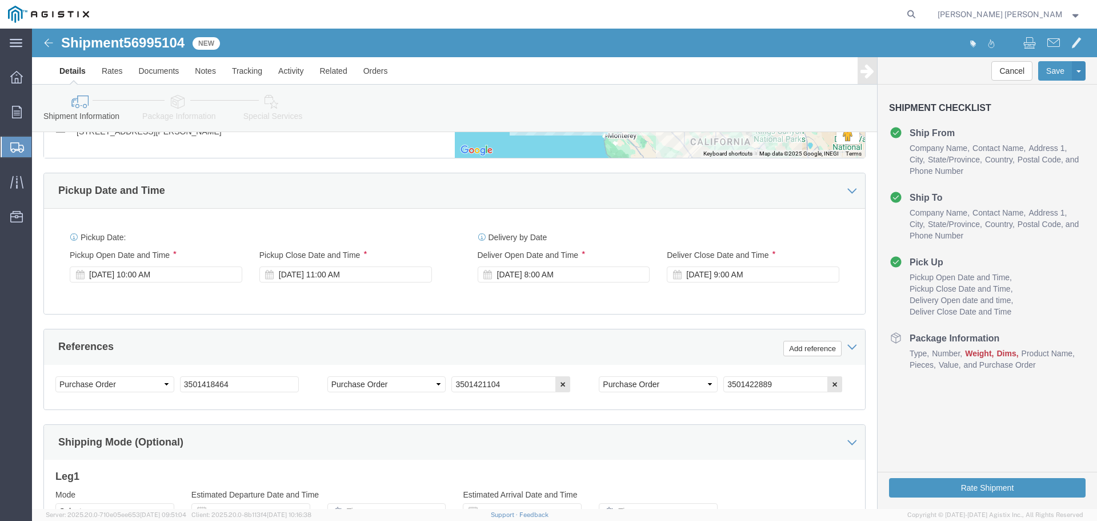
scroll to position [605, 0]
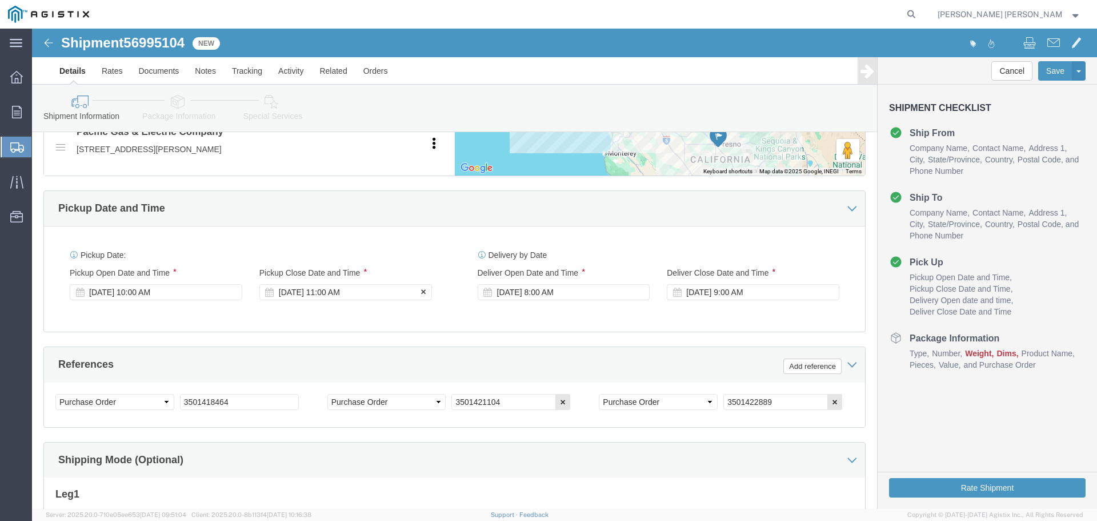
click div "[DATE] 11:00 AM"
click input "11:00 AM"
click input "4:00 AM"
type input "4:00 PM"
click button "Apply"
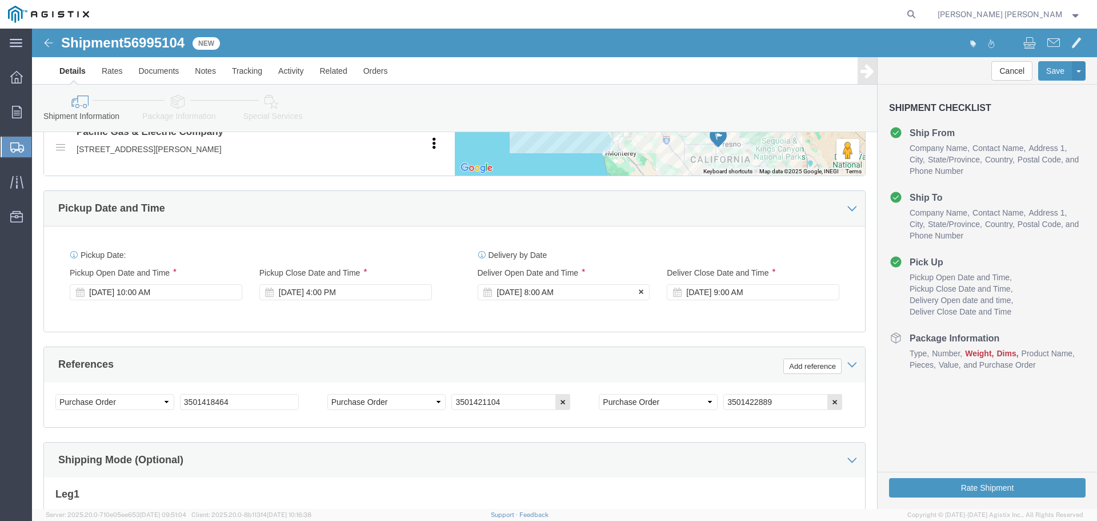
click div "[DATE] 8:00 AM"
click button "Apply"
click div "[DATE] 9:00 AM"
click input "9:00 AM"
click input "3:00 AM"
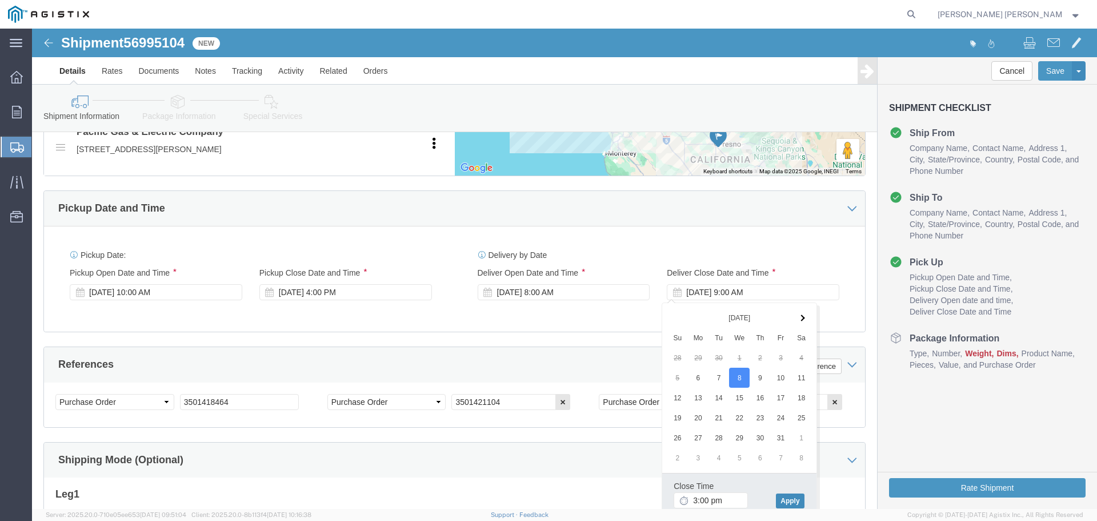
type input "3:00 PM"
click button "Apply"
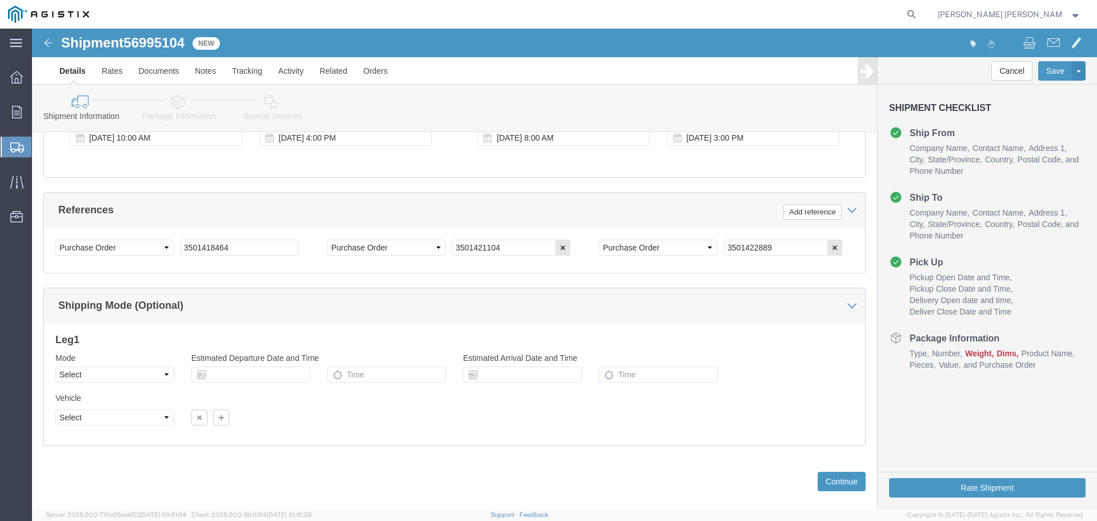
scroll to position [776, 0]
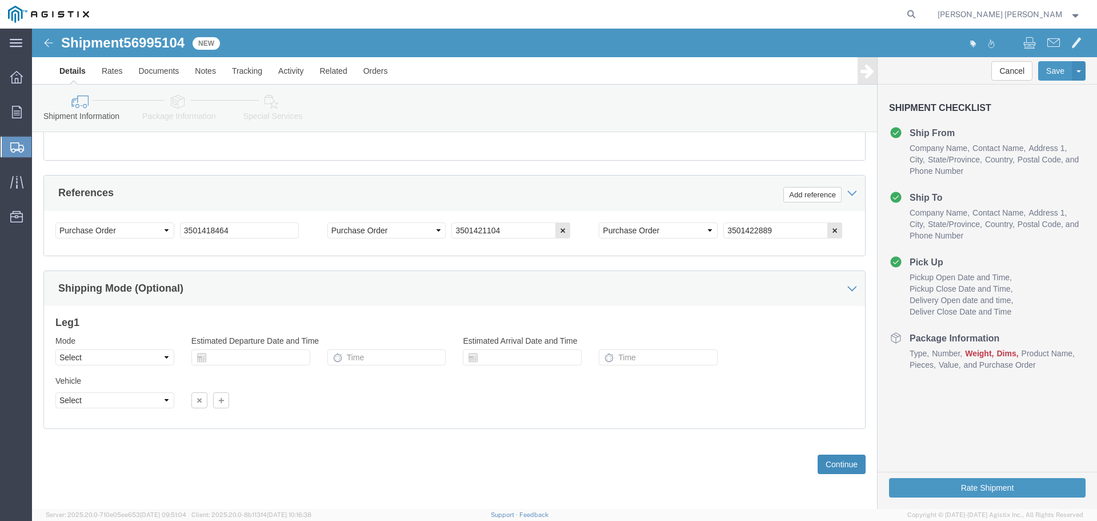
click button "Continue"
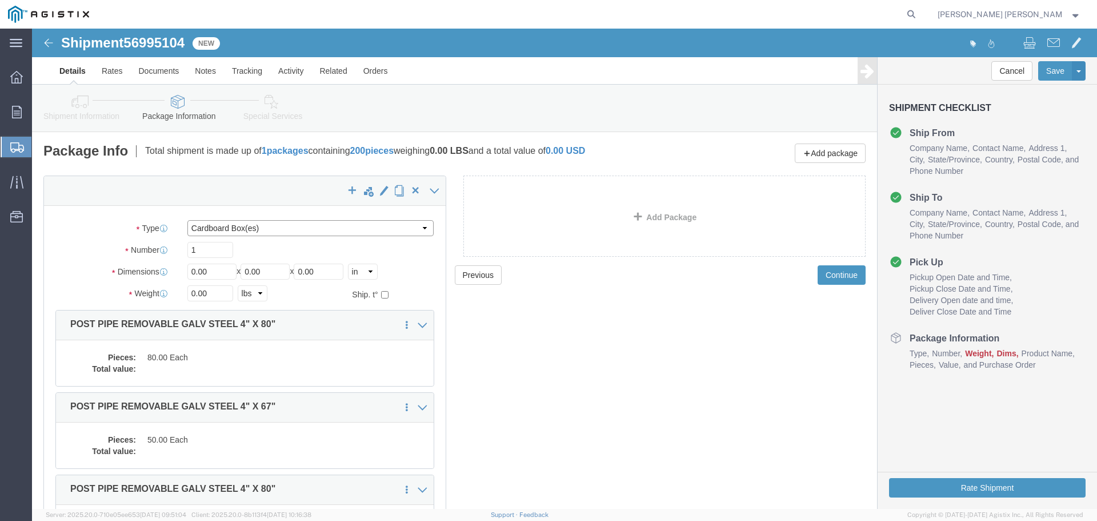
click select "Select Bulk Bundle(s) Cardboard Box(es) Carton(s) Crate(s) Drum(s) (Fiberboard)…"
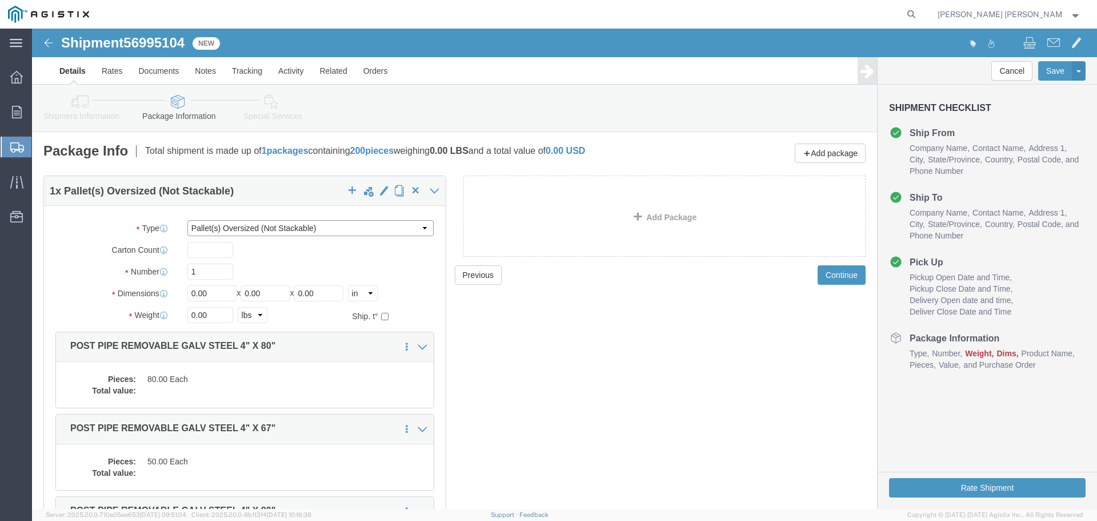
click select "Select Bulk Bundle(s) Cardboard Box(es) Carton(s) Crate(s) Drum(s) (Fiberboard)…"
select select "POST"
click select "Select Bulk Bundle(s) Cardboard Box(es) Carton(s) Crate(s) Drum(s) (Fiberboard)…"
click input "1"
type input "19"
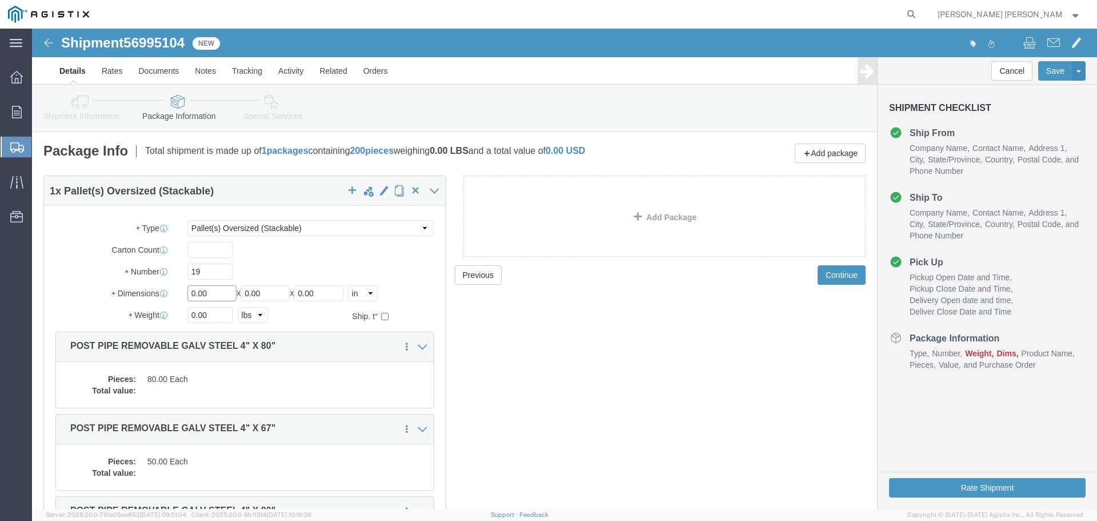
drag, startPoint x: 186, startPoint y: 269, endPoint x: 94, endPoint y: 262, distance: 92.2
click div "Dimensions Length 0.00 x Width 0.00 x Height 0.00 Select cm ft in"
type input "80"
drag, startPoint x: 234, startPoint y: 263, endPoint x: 199, endPoint y: 273, distance: 36.2
click div "Length 80 x Width 0.00 x Height 0.00 Select cm ft in"
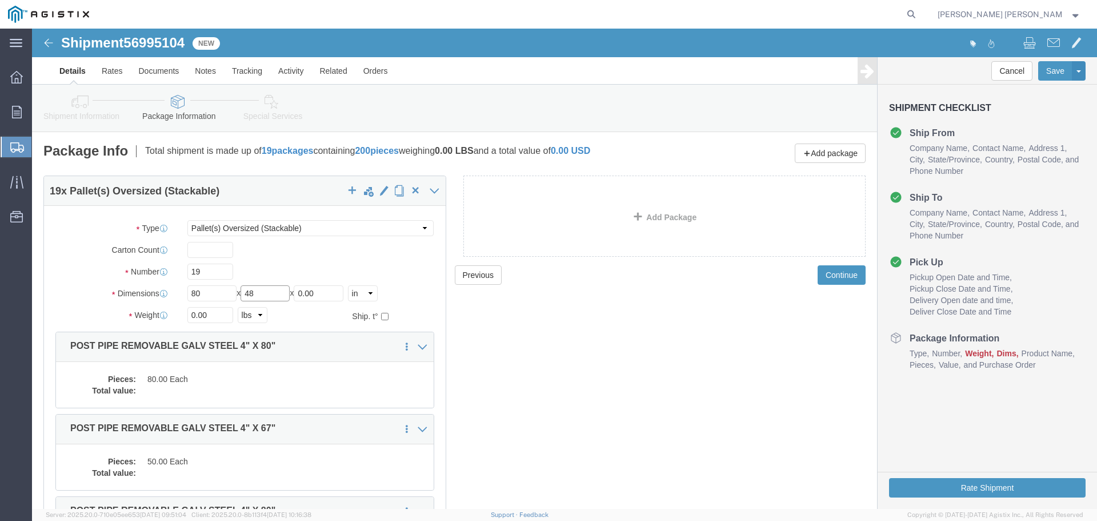
type input "48"
click input "0.00"
type input "0"
type input "20"
click input "0.00"
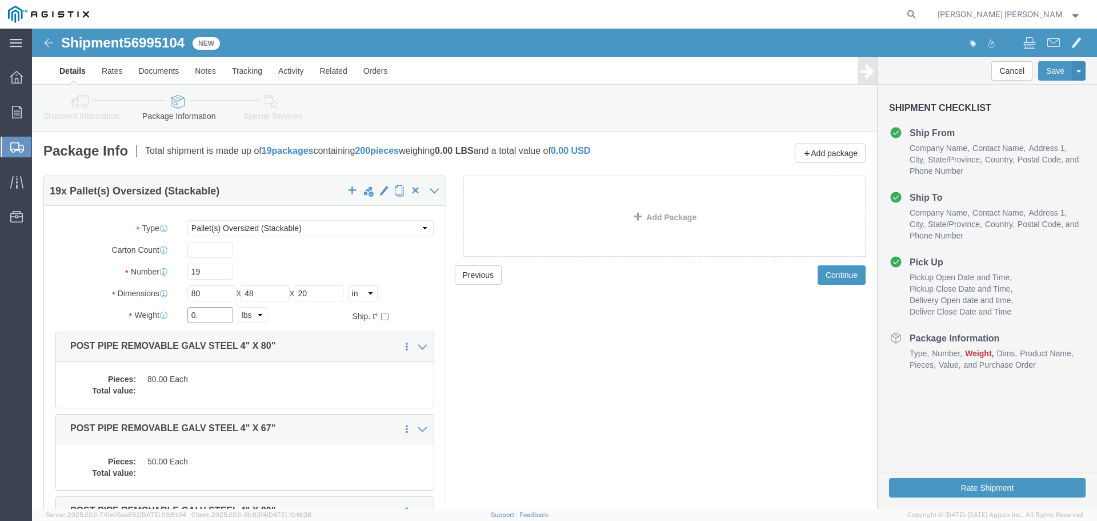
type input "0"
type input "23445"
click dd "80.00 Each"
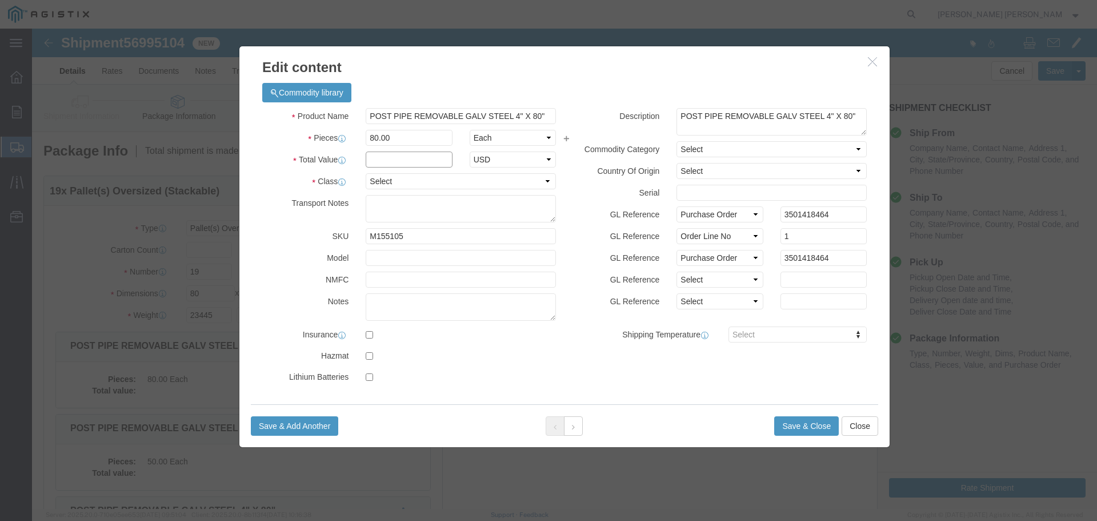
click input "text"
type input "24850.35"
click select "Select 50 55 60 65 70 85 92.5 100 125 175 250 300 400"
select select "50"
click select "Select 50 55 60 65 70 85 92.5 100 125 175 250 300 400"
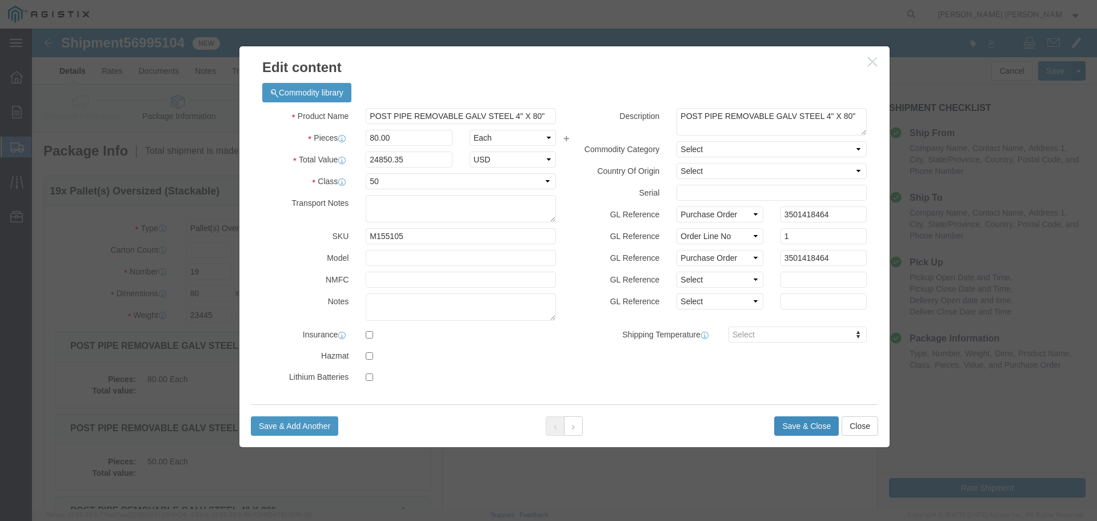
click button "Save & Close"
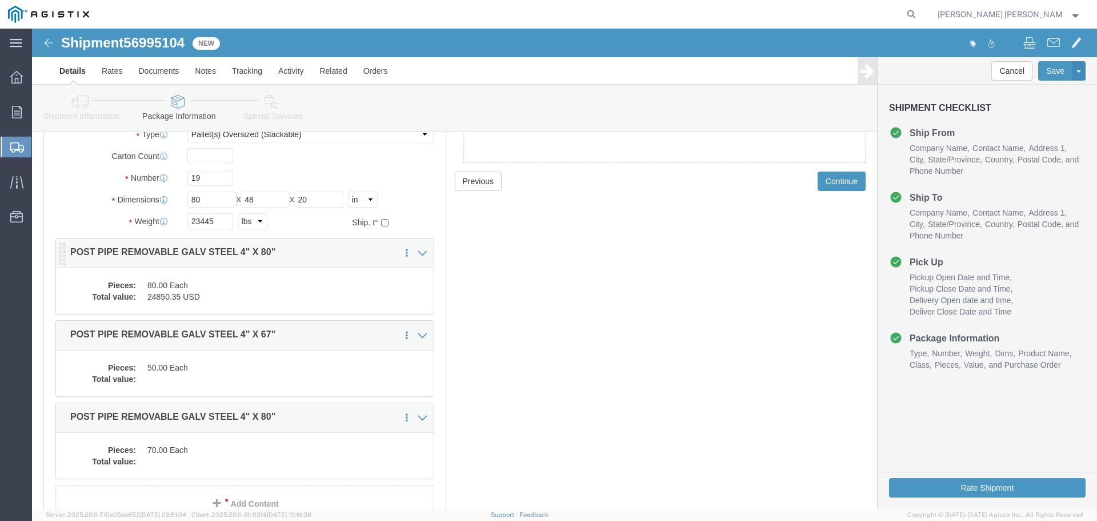
scroll to position [114, 0]
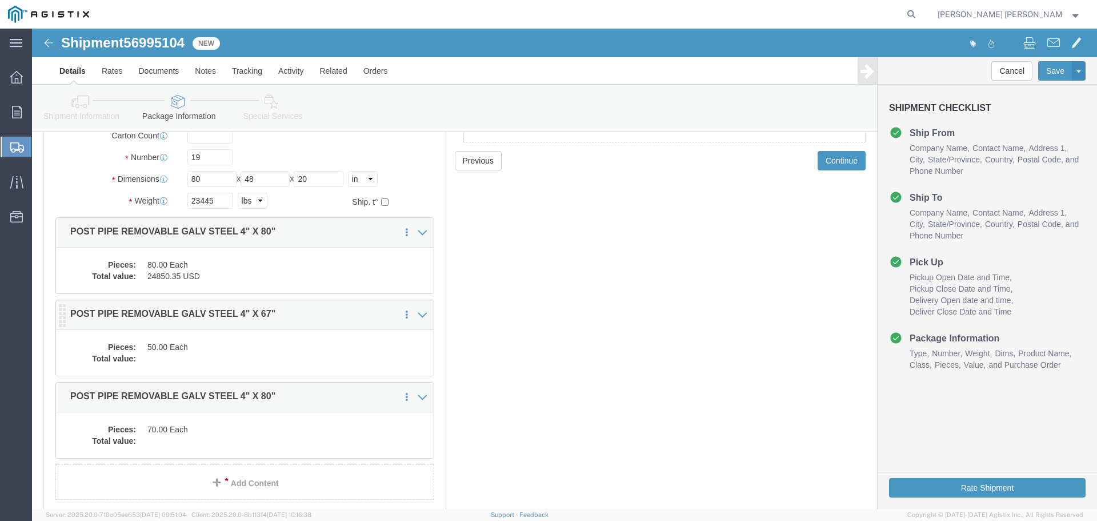
click dd
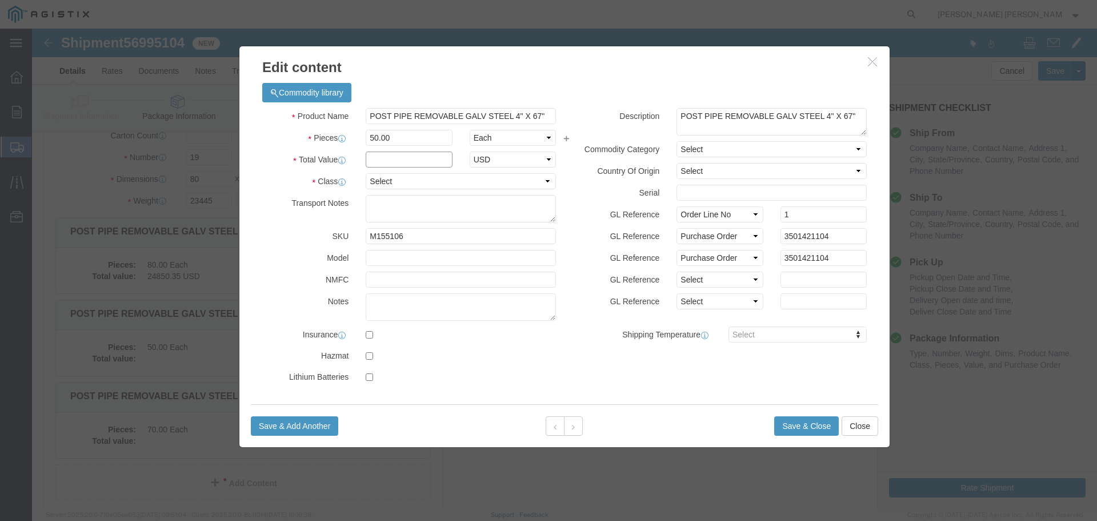
click input "text"
type input "14580.56"
click select "Select 50 55 60 65 70 85 92.5 100 125 175 250 300 400"
select select "50"
click select "Select 50 55 60 65 70 85 92.5 100 125 175 250 300 400"
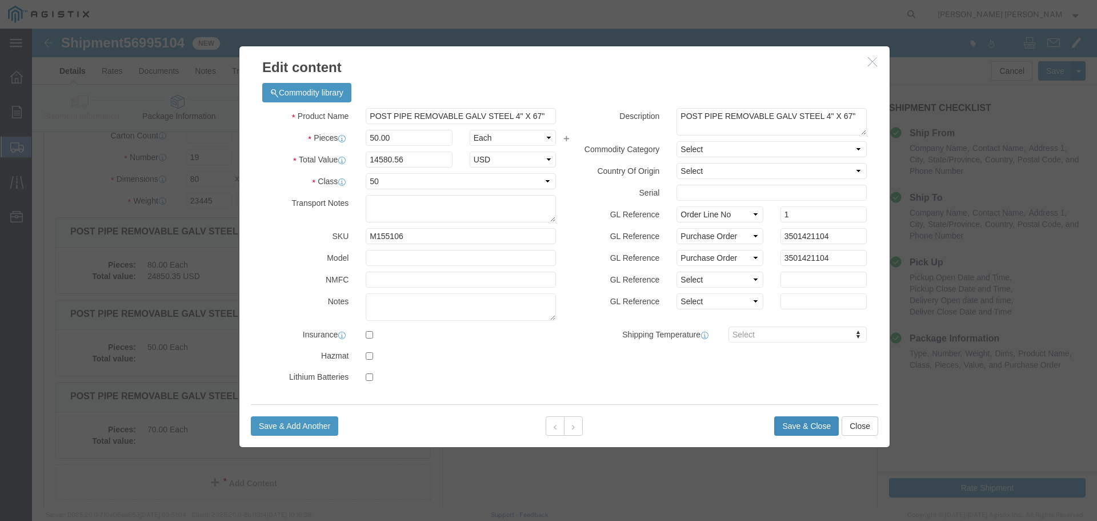
click button "Save & Close"
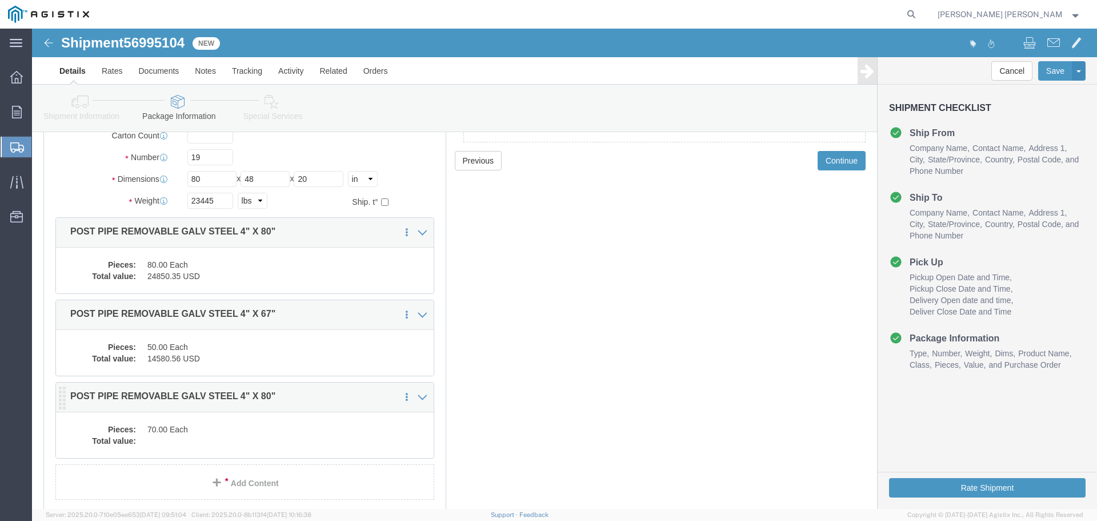
click dd "70.00 Each"
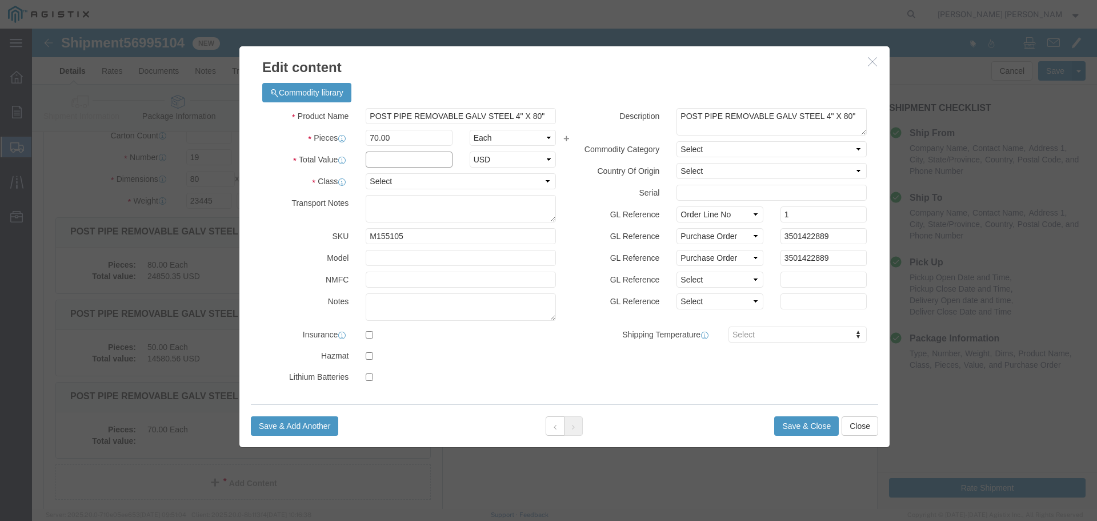
click input "text"
type input "21744.06"
click select "Select 50 55 60 65 70 85 92.5 100 125 175 250 300 400"
select select "50"
click select "Select 50 55 60 65 70 85 92.5 100 125 175 250 300 400"
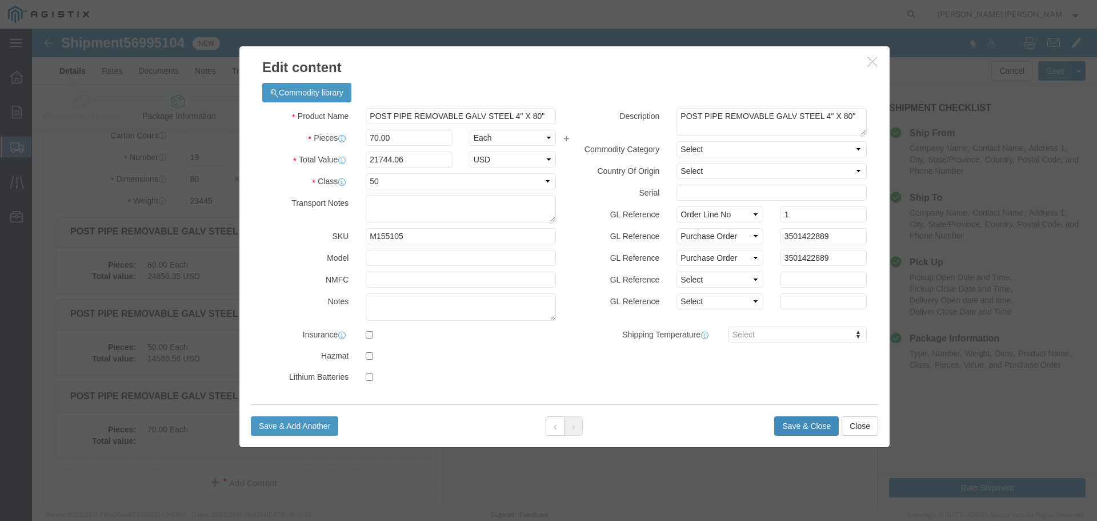
click button "Save & Close"
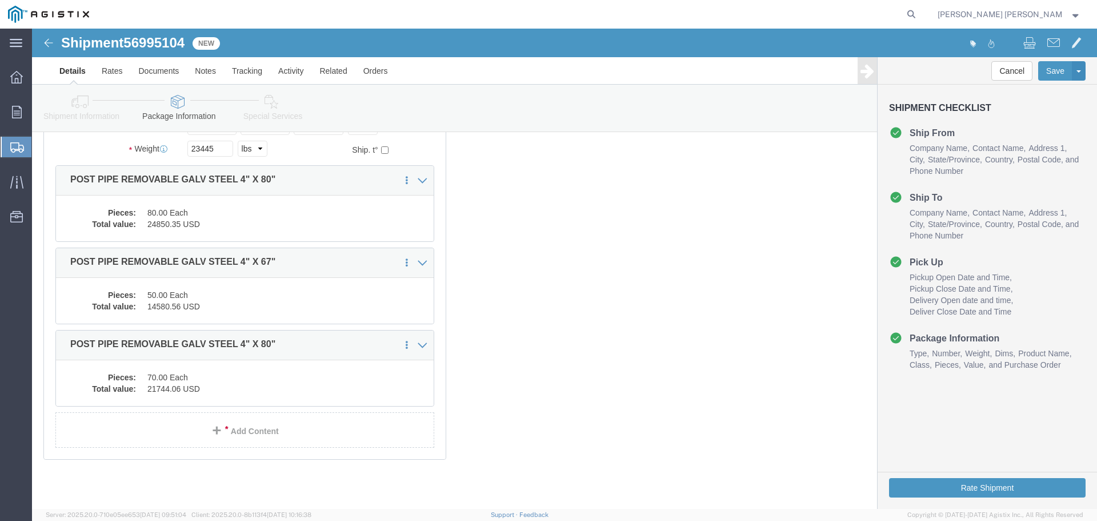
scroll to position [3, 0]
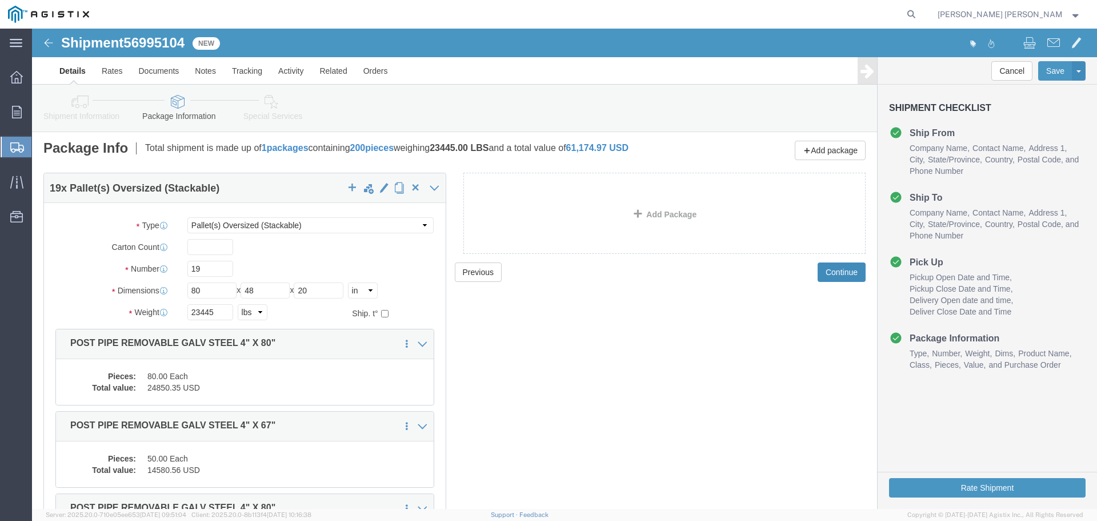
click button "Continue"
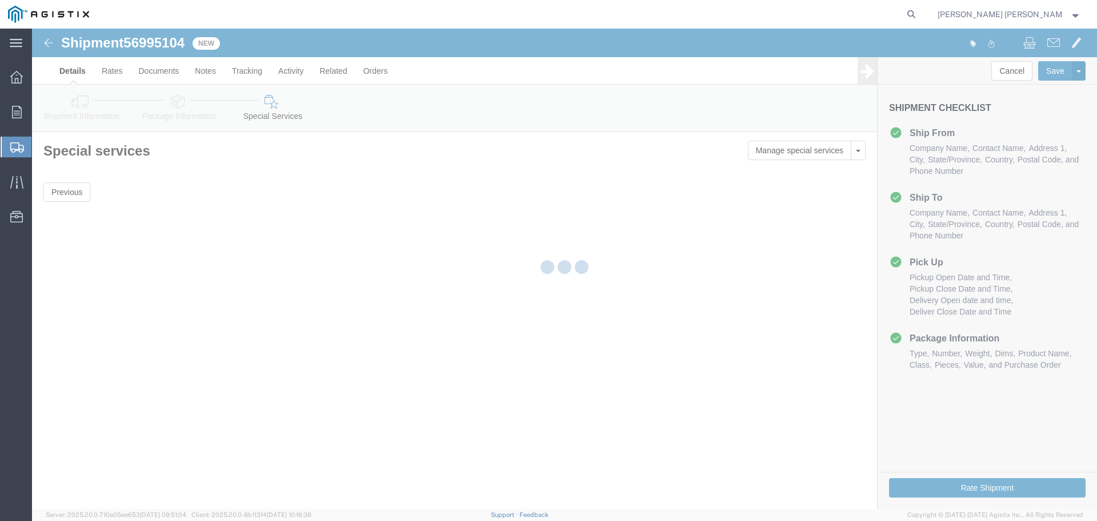
scroll to position [0, 0]
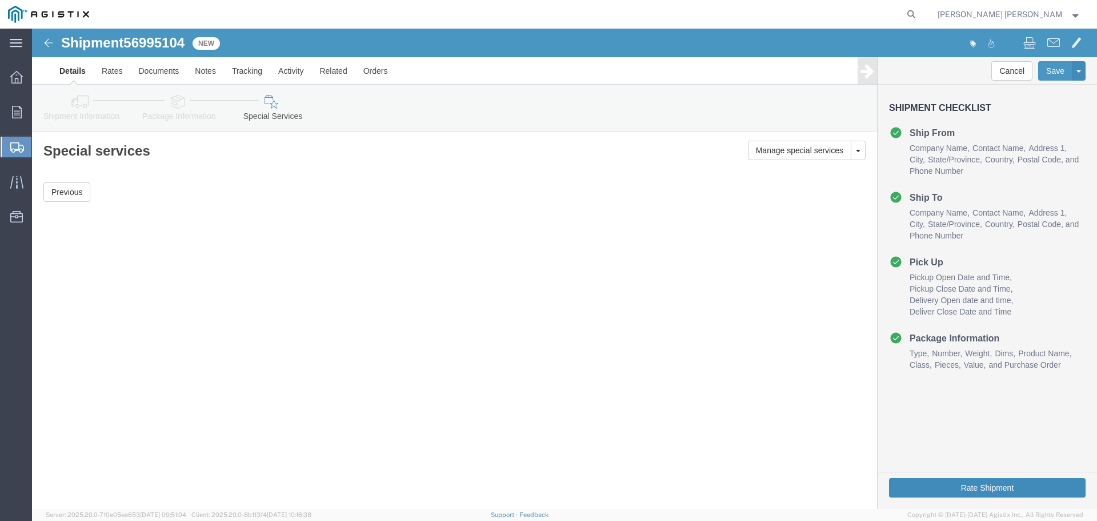
click button "Rate Shipment"
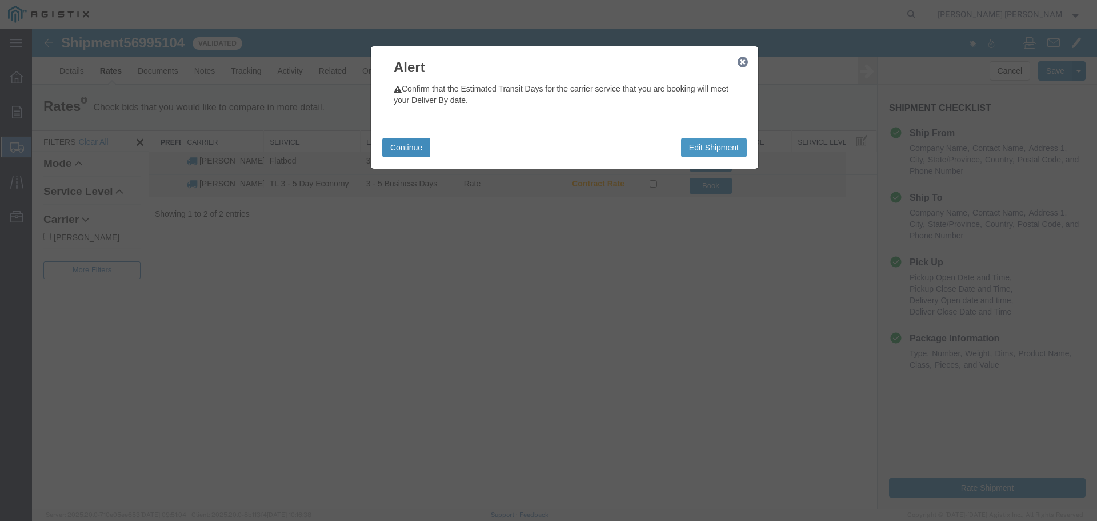
click at [400, 140] on button "Continue" at bounding box center [406, 147] width 48 height 19
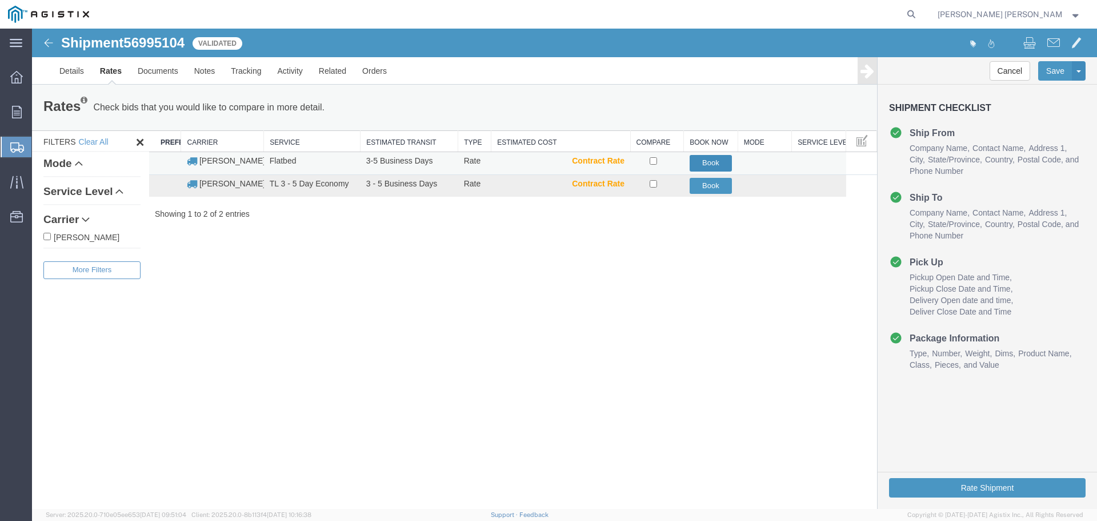
click at [713, 160] on button "Book" at bounding box center [711, 163] width 43 height 17
